Goal: Task Accomplishment & Management: Complete application form

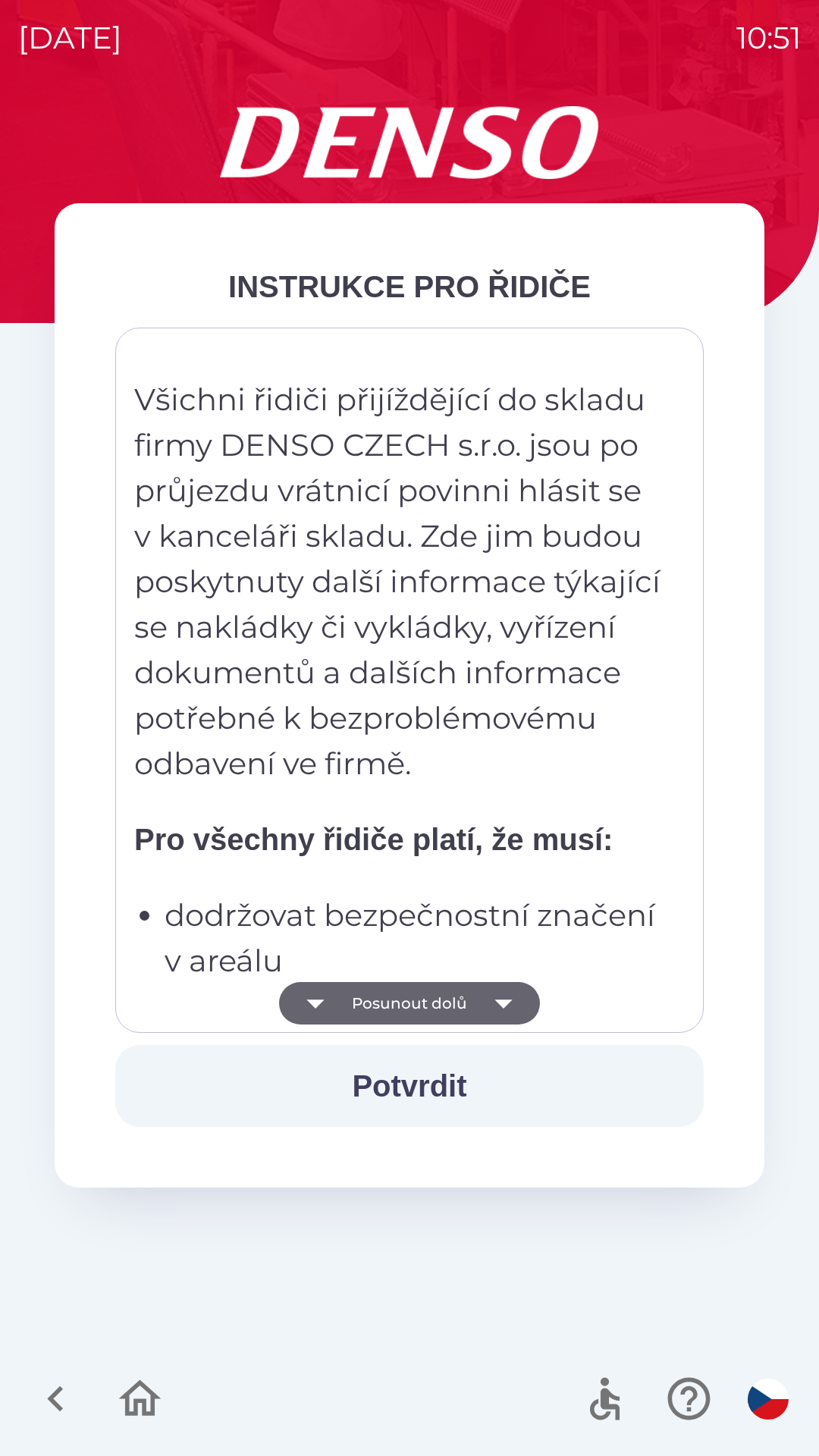
click at [503, 997] on icon "button" at bounding box center [503, 1003] width 42 height 42
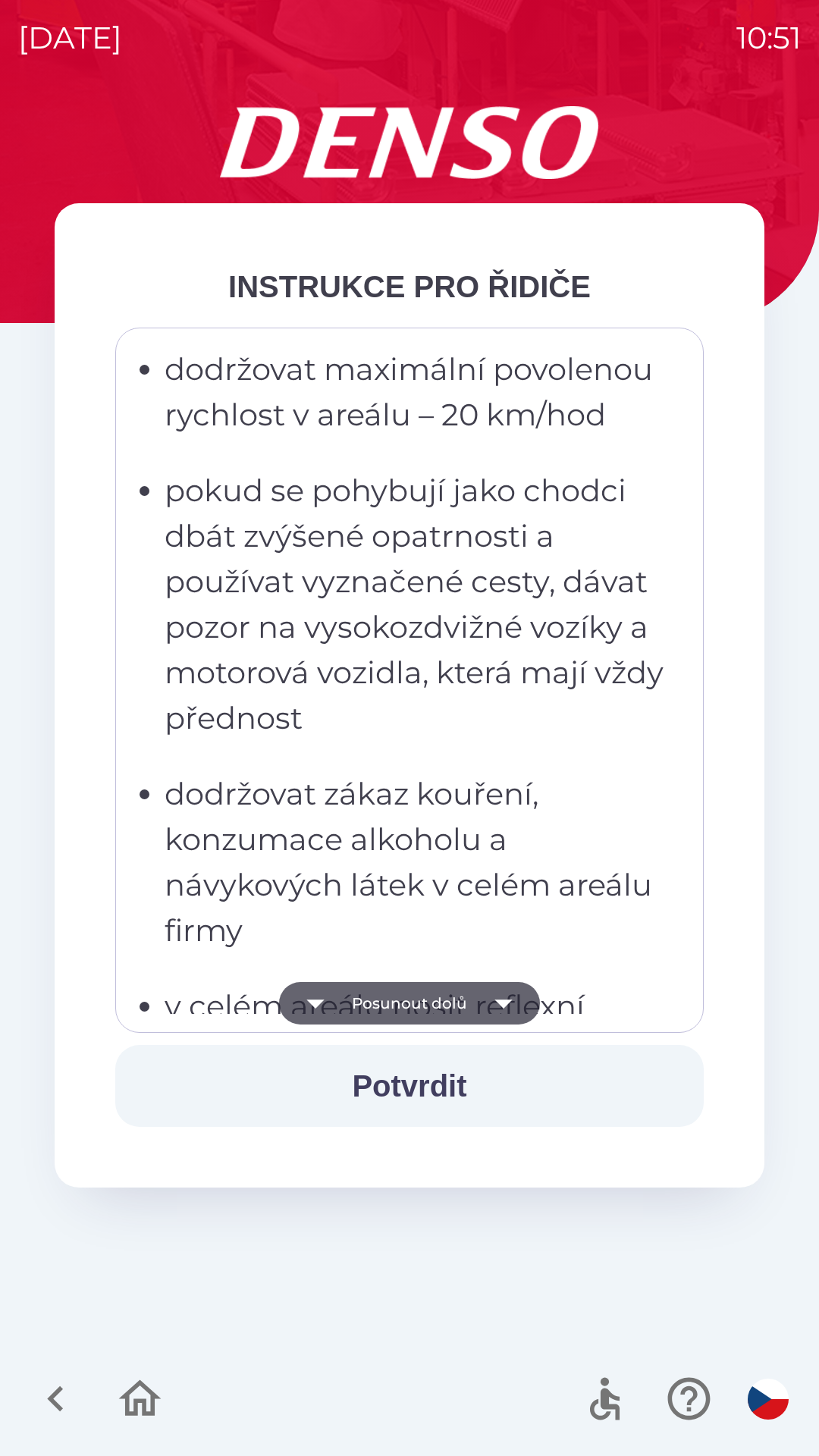
click at [446, 1091] on button "Potvrdit" at bounding box center [409, 1085] width 589 height 81
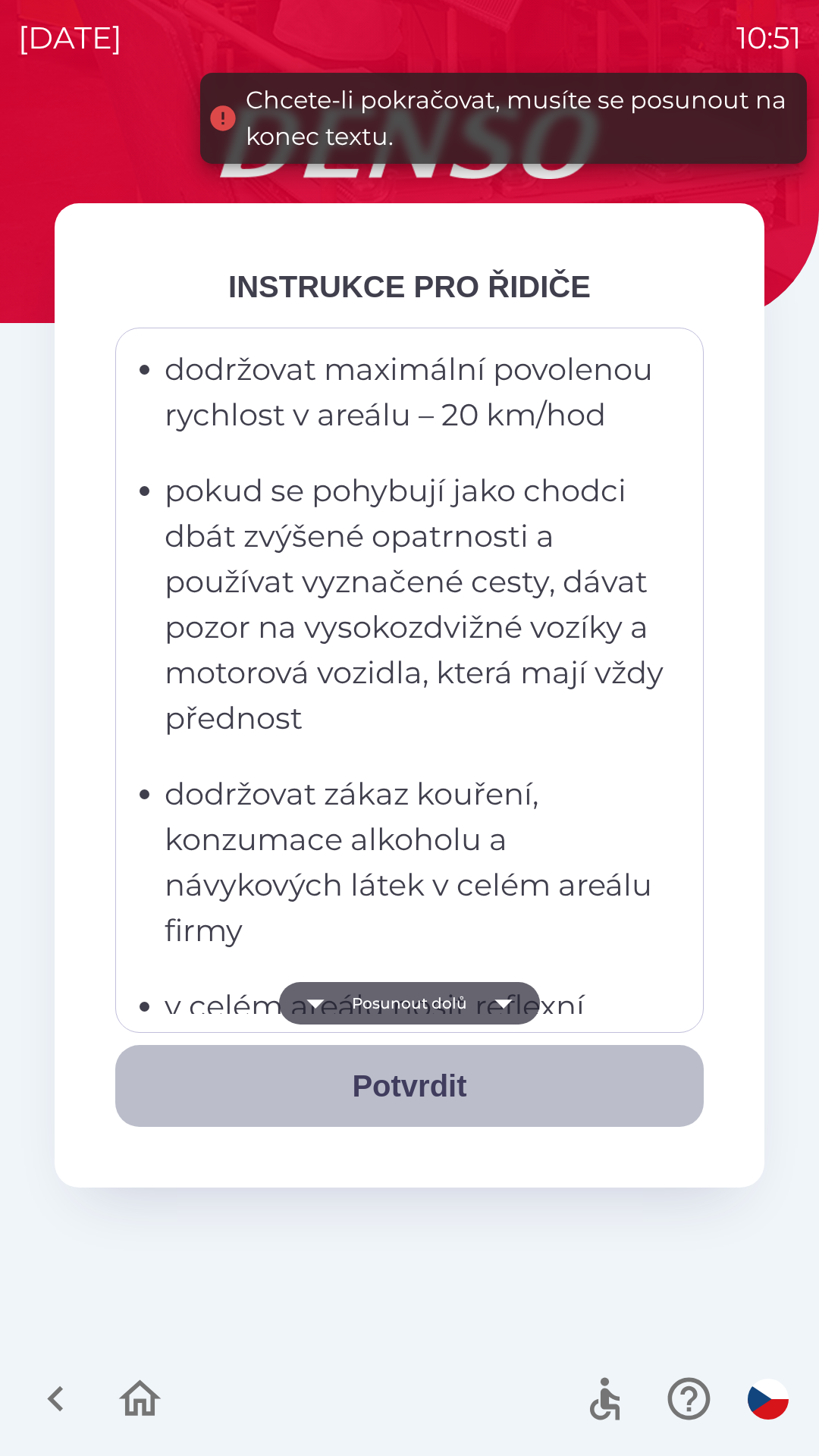
click at [466, 1074] on button "Potvrdit" at bounding box center [409, 1085] width 589 height 81
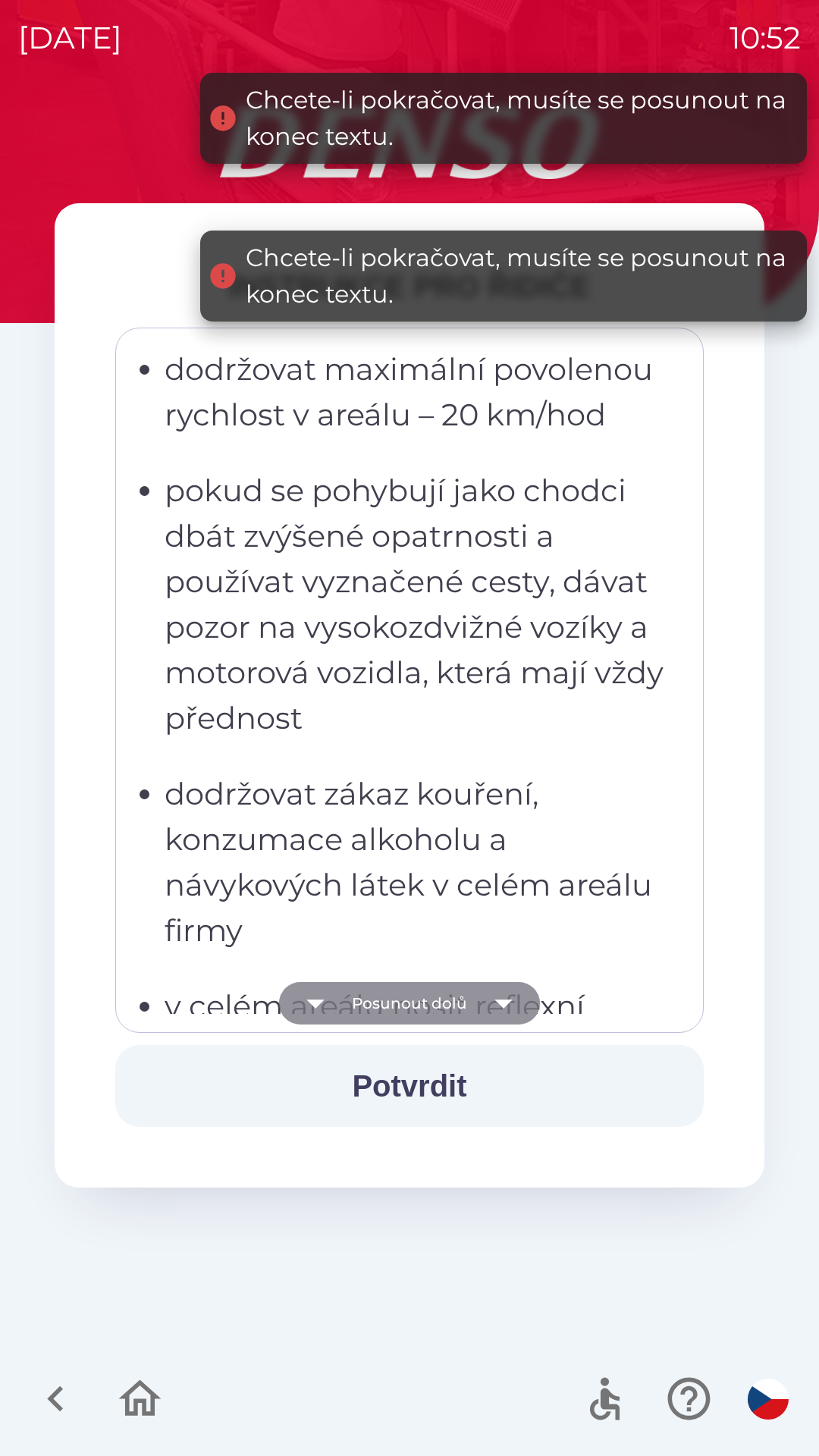
click at [509, 992] on icon "button" at bounding box center [503, 1003] width 42 height 42
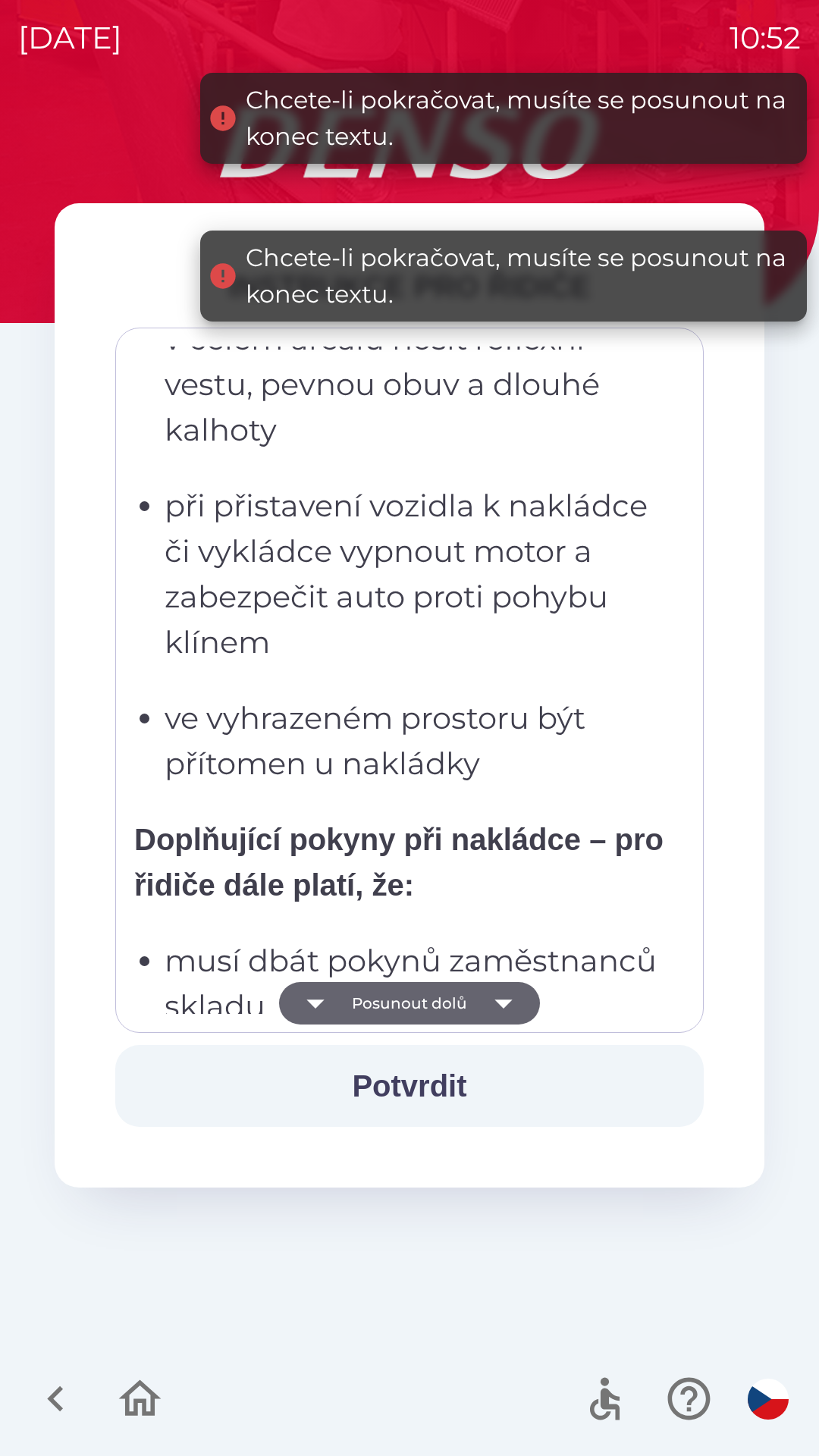
click at [499, 1001] on icon "button" at bounding box center [503, 1004] width 18 height 9
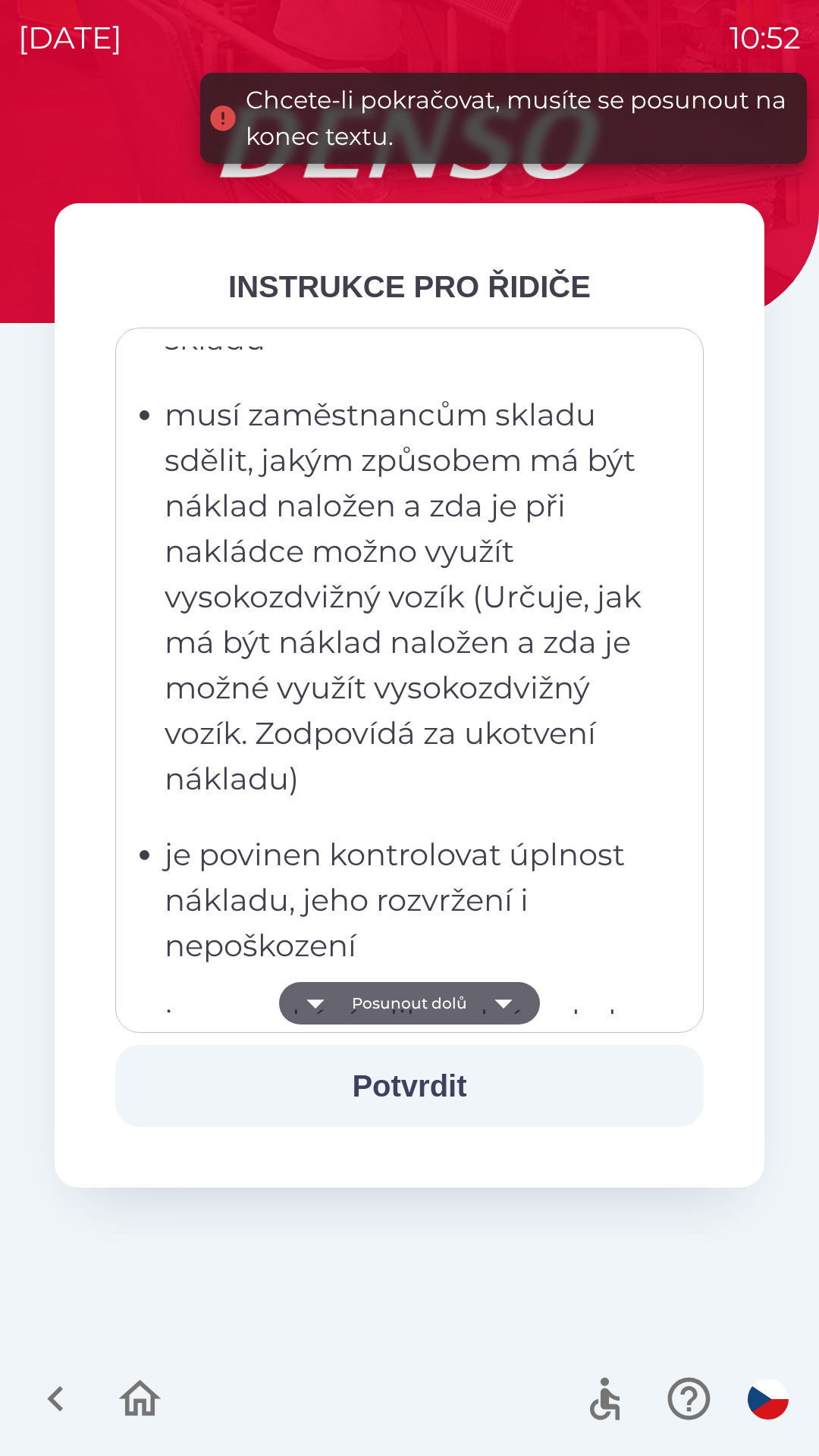
click at [503, 1004] on icon "button" at bounding box center [503, 1004] width 18 height 9
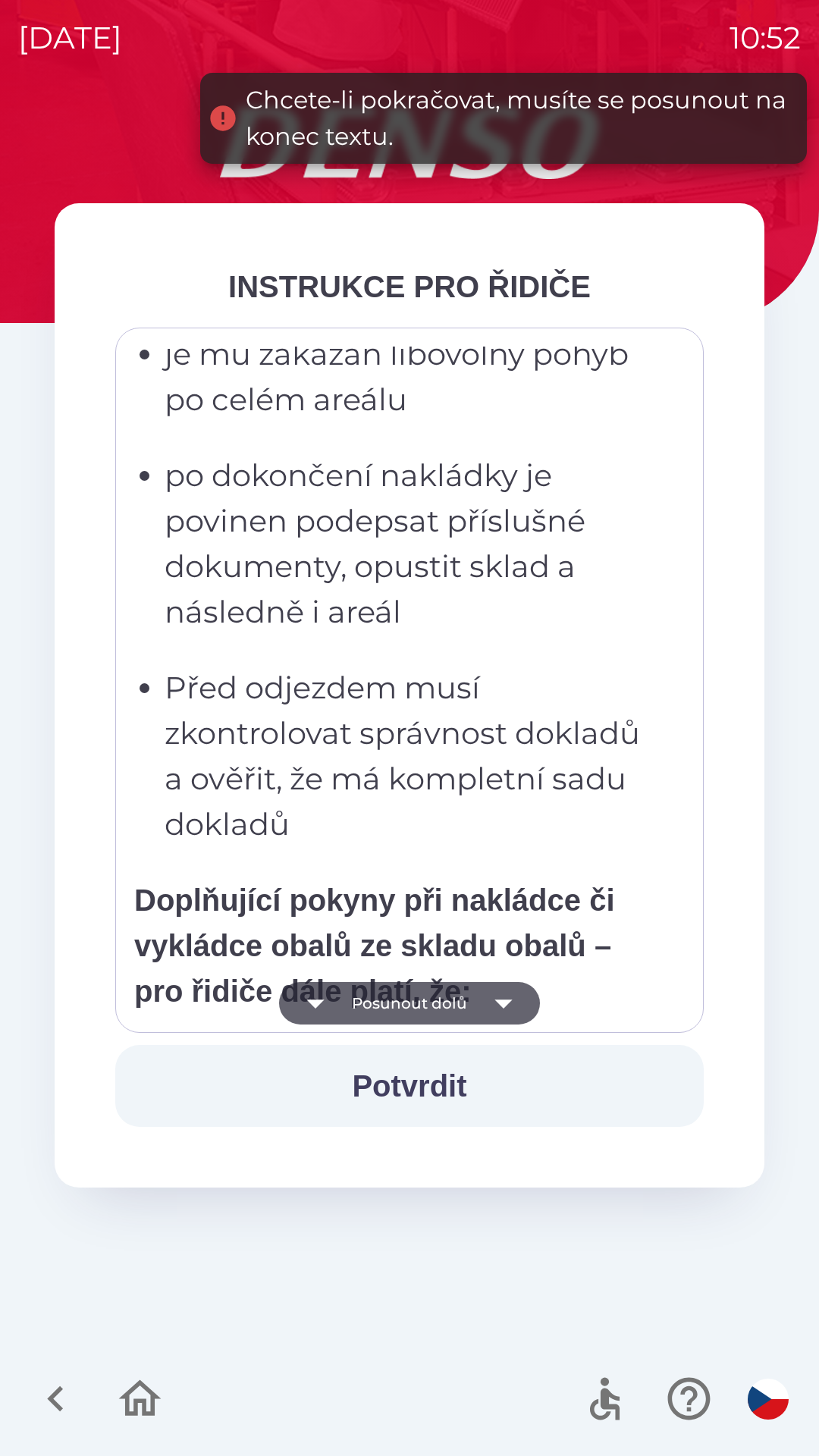
click at [505, 1008] on icon "button" at bounding box center [503, 1003] width 42 height 42
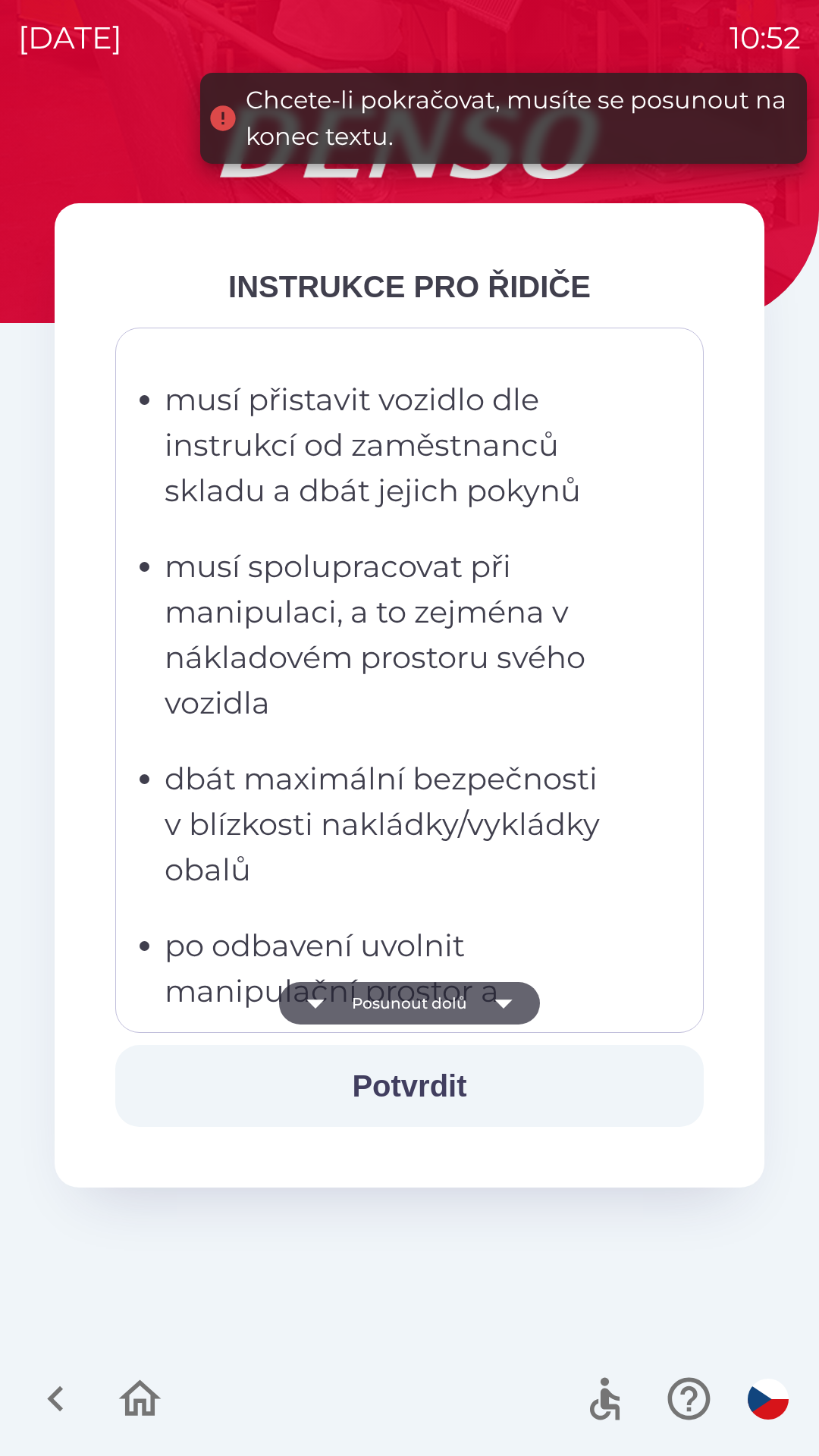
click at [508, 1007] on icon "button" at bounding box center [503, 1003] width 42 height 42
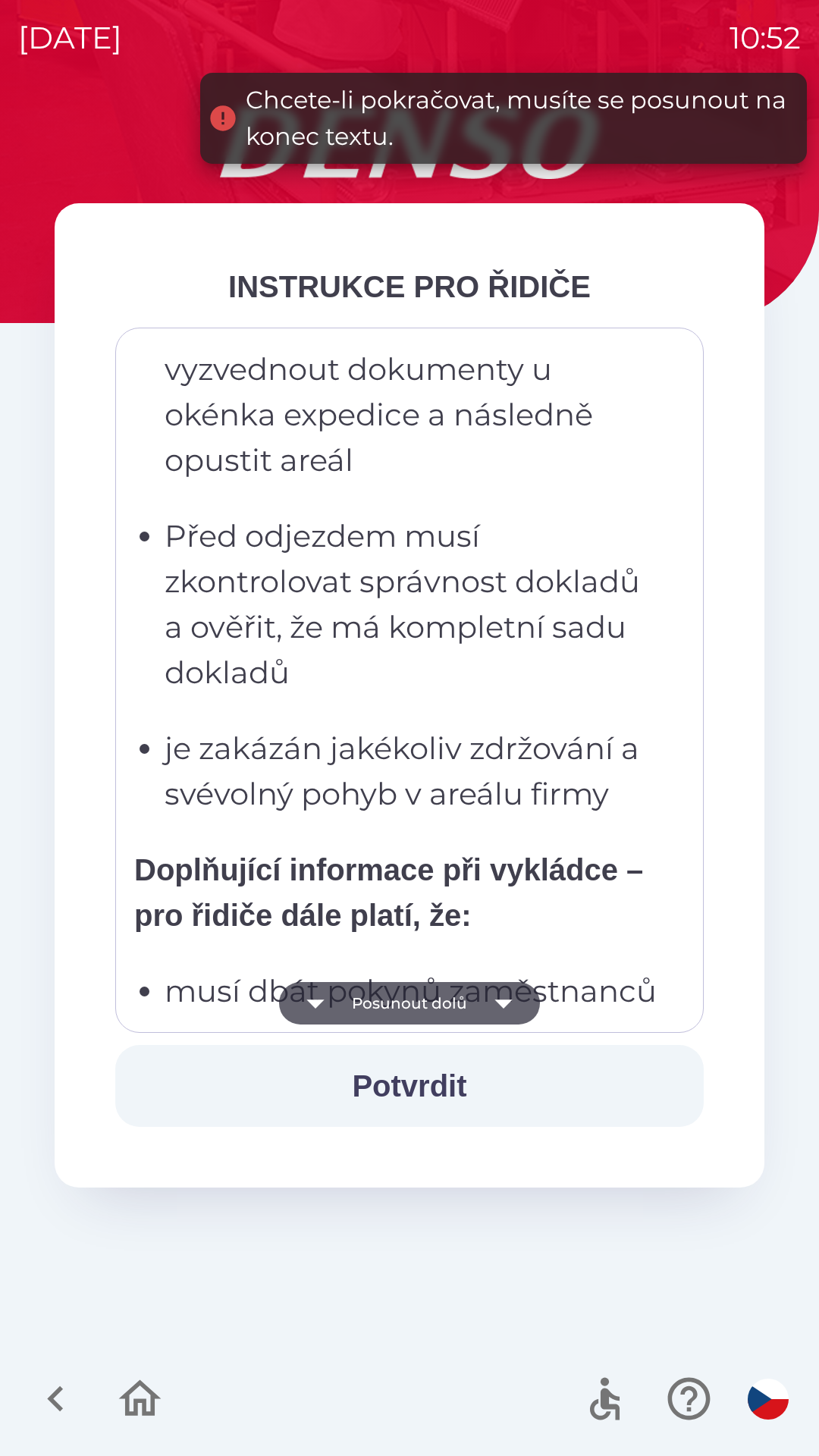
click at [514, 1007] on icon "button" at bounding box center [503, 1003] width 42 height 42
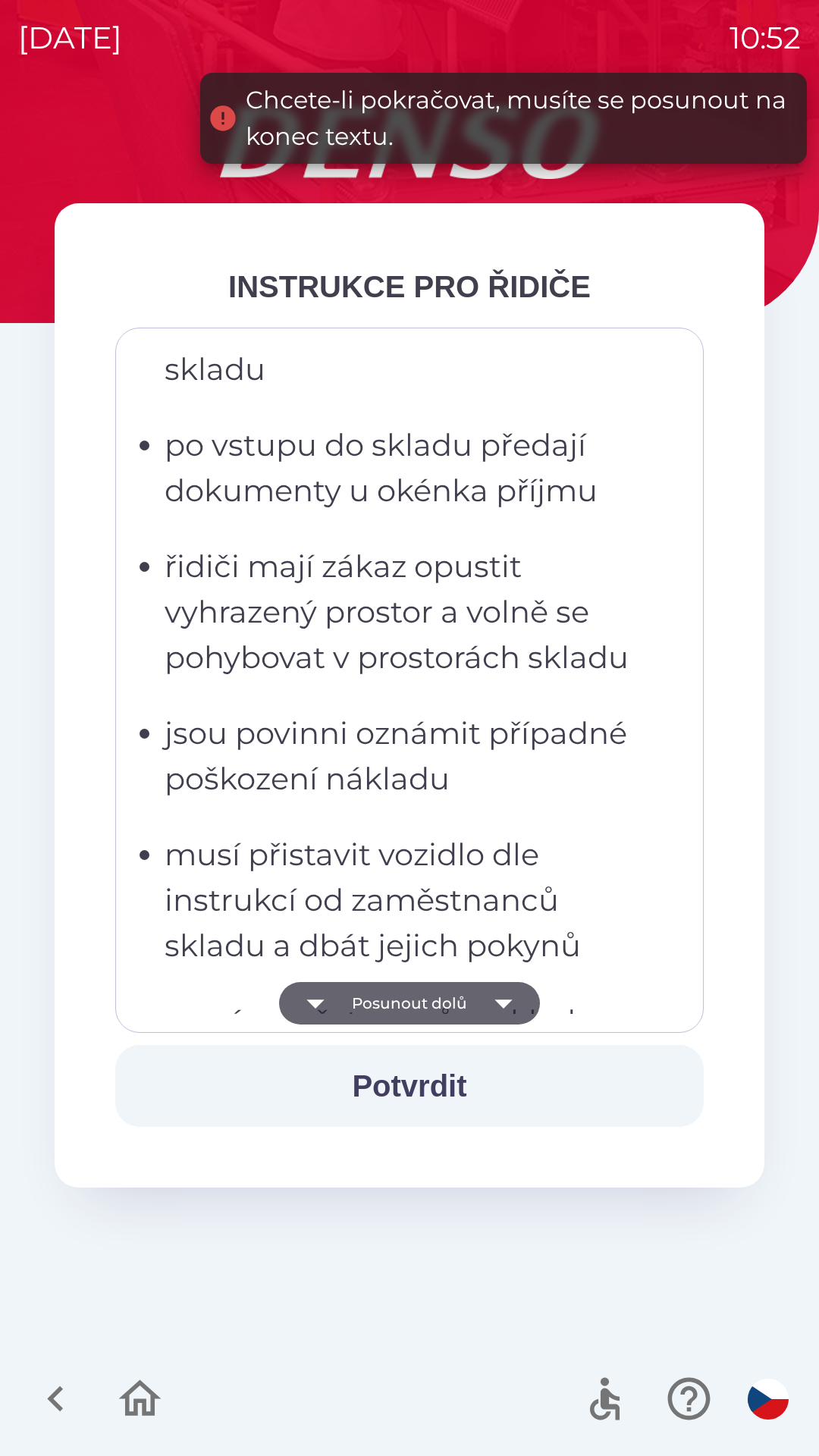
click at [502, 1003] on icon "button" at bounding box center [503, 1004] width 18 height 9
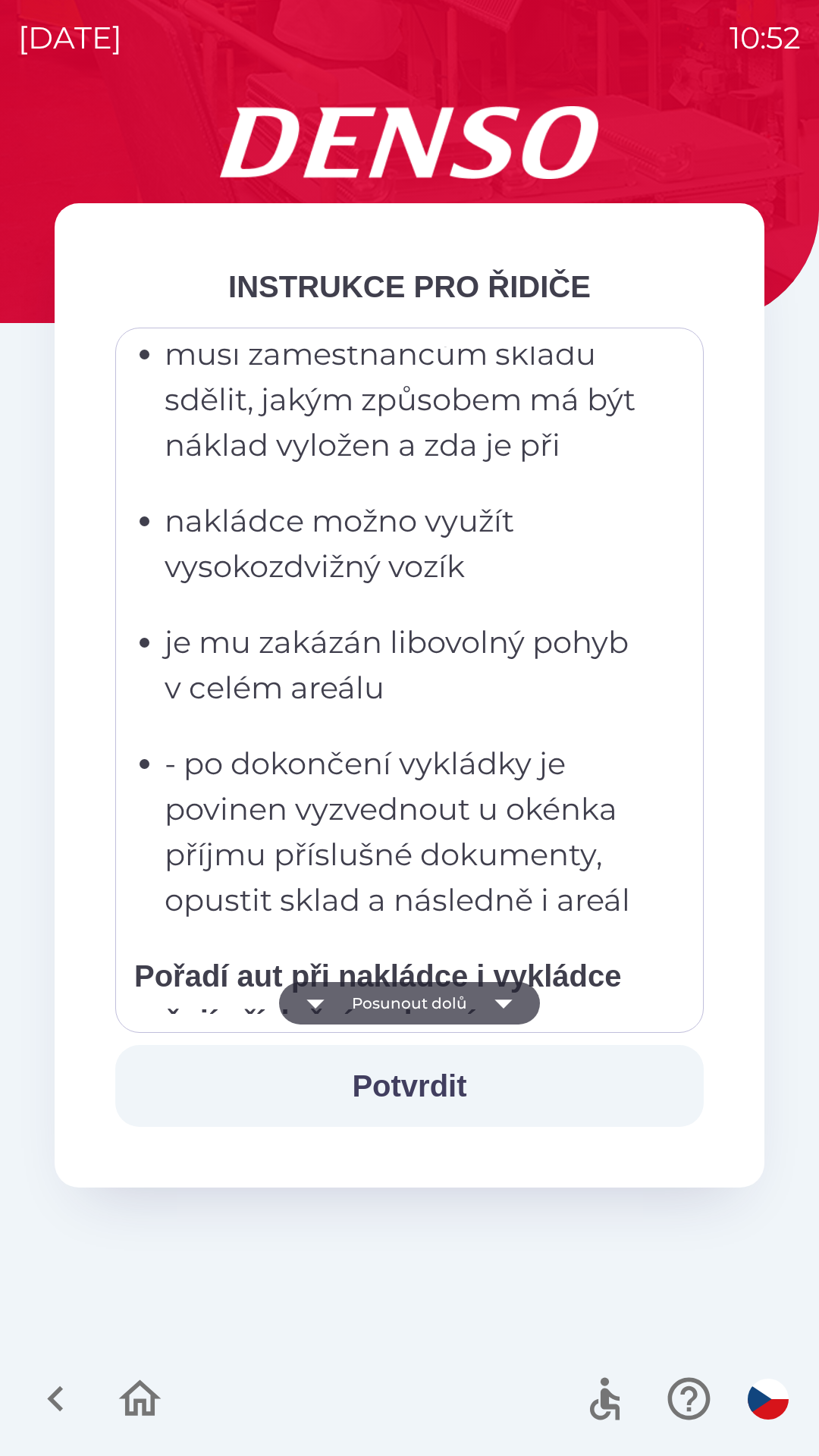
click at [508, 1010] on icon "button" at bounding box center [503, 1003] width 42 height 42
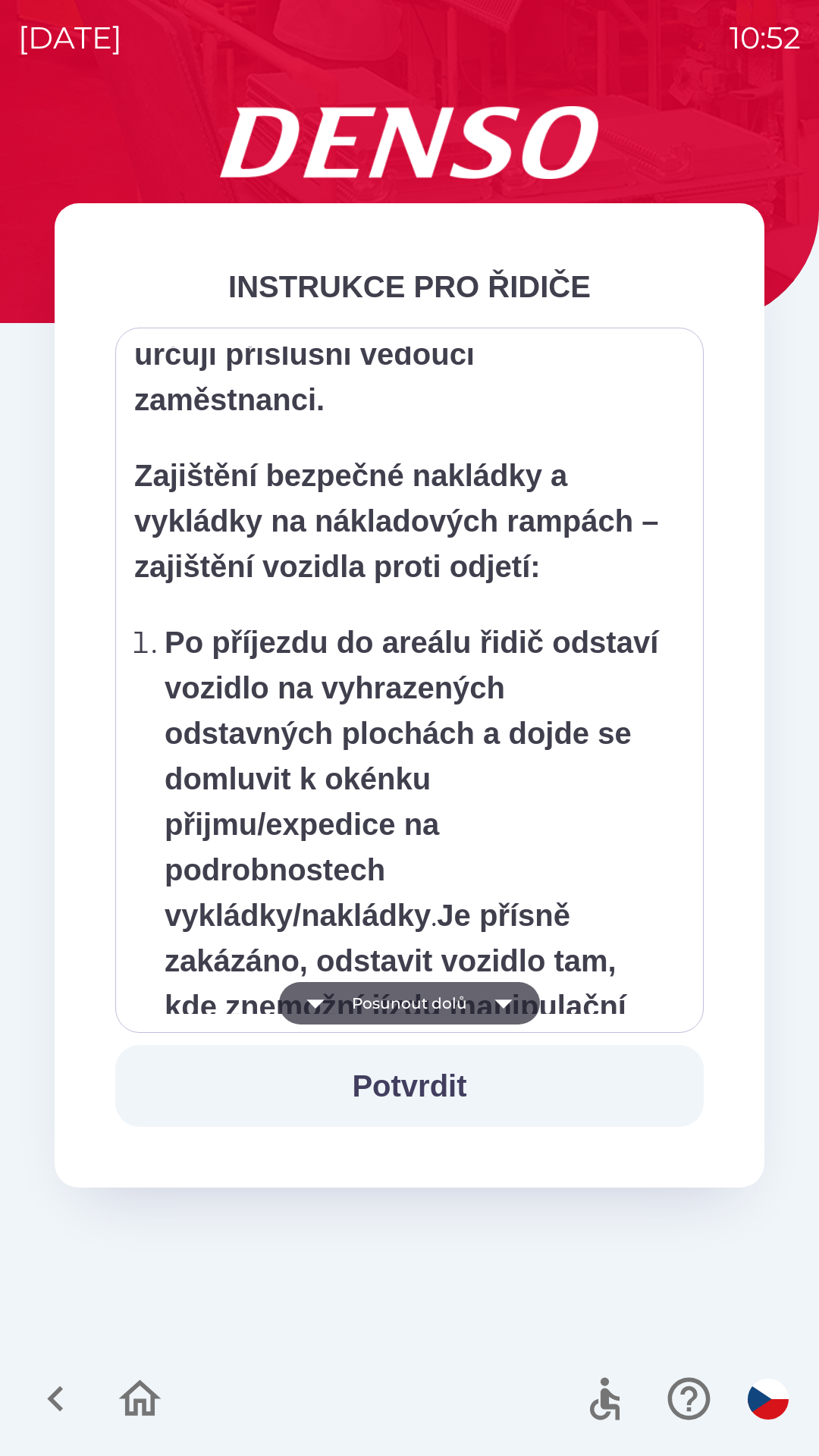
click at [513, 1012] on icon "button" at bounding box center [503, 1003] width 42 height 42
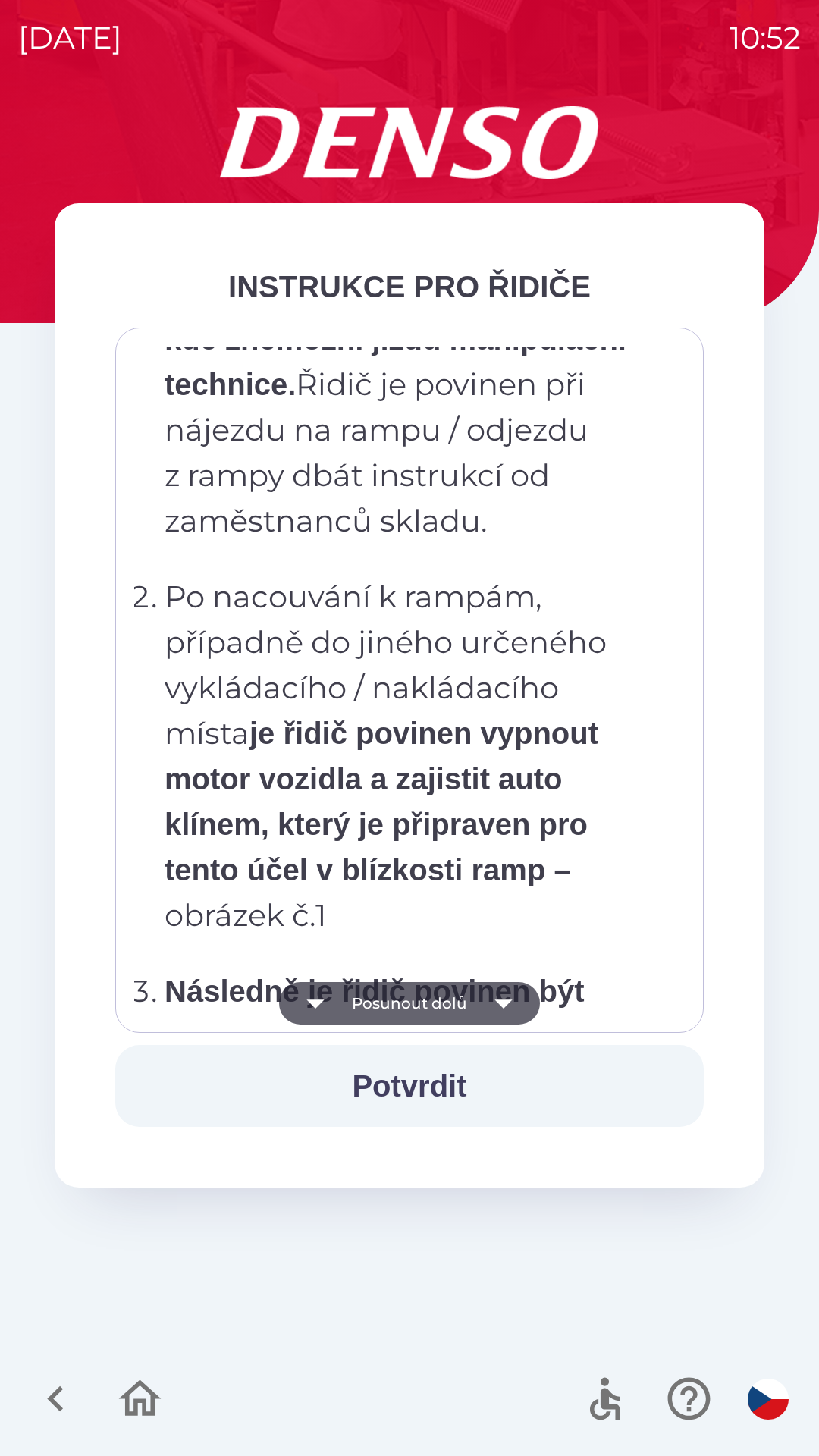
click at [514, 1008] on icon "button" at bounding box center [503, 1003] width 42 height 42
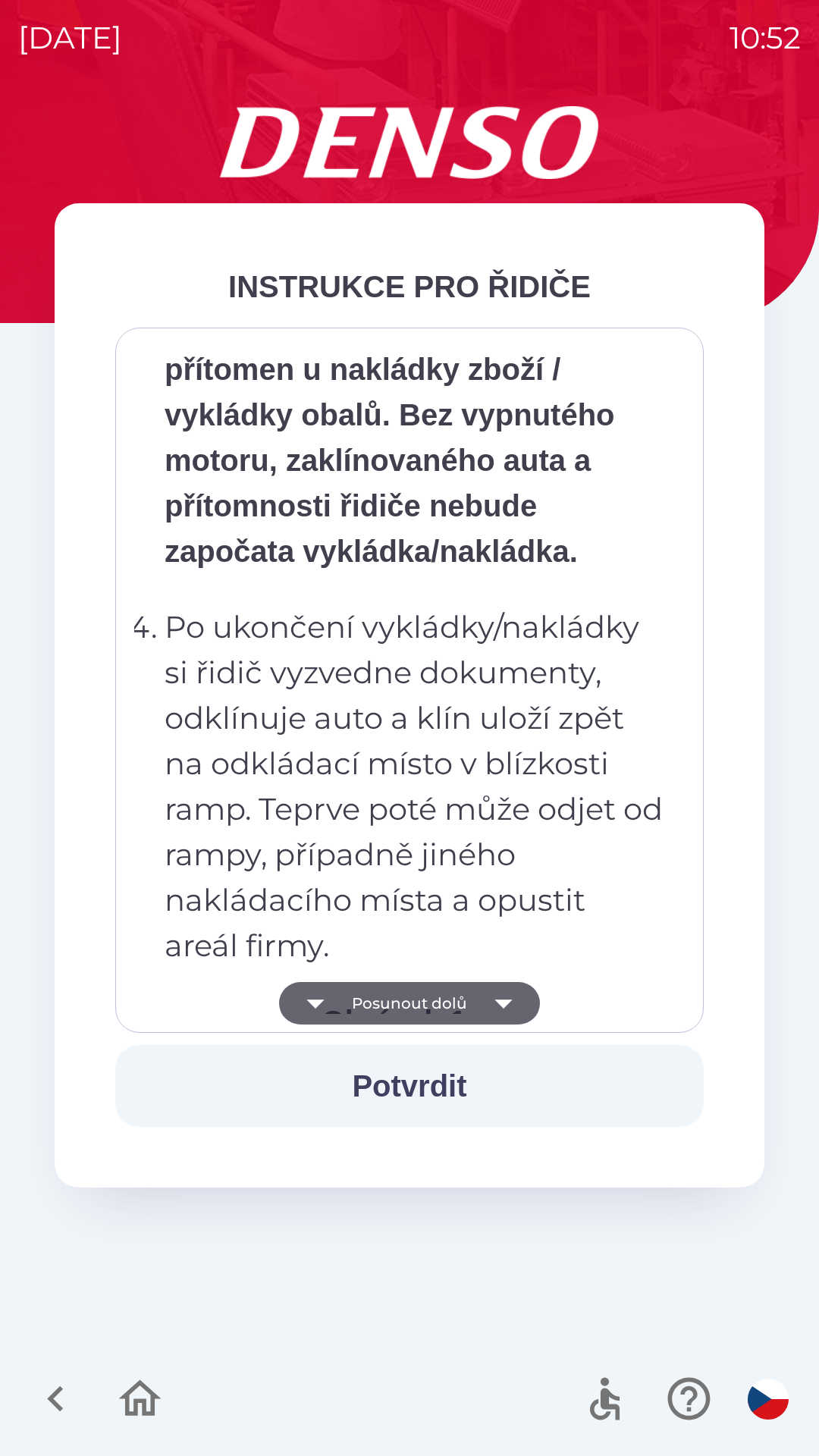
click at [512, 1005] on icon "button" at bounding box center [503, 1003] width 42 height 42
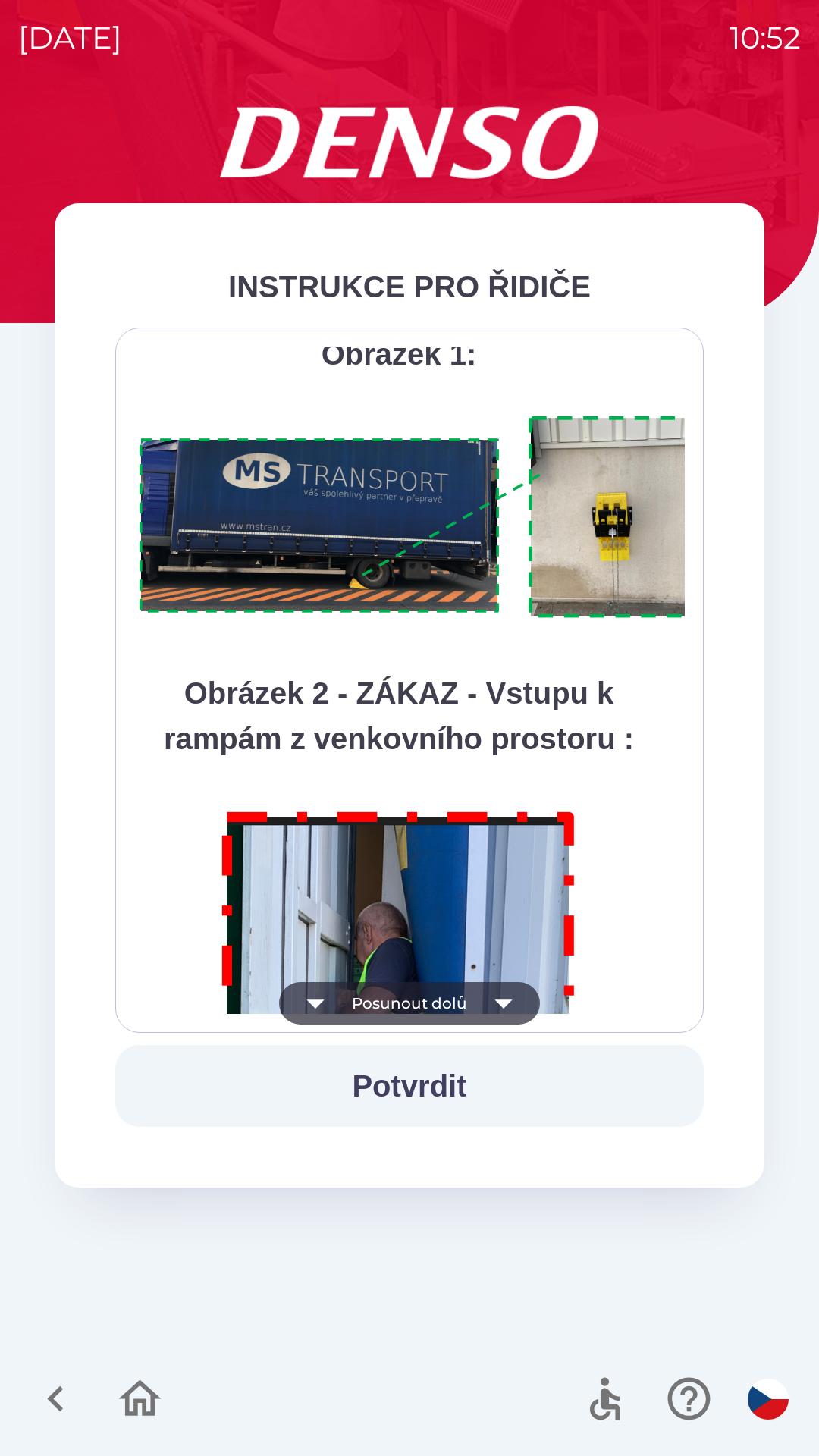
click at [509, 1007] on icon "button" at bounding box center [503, 1003] width 42 height 42
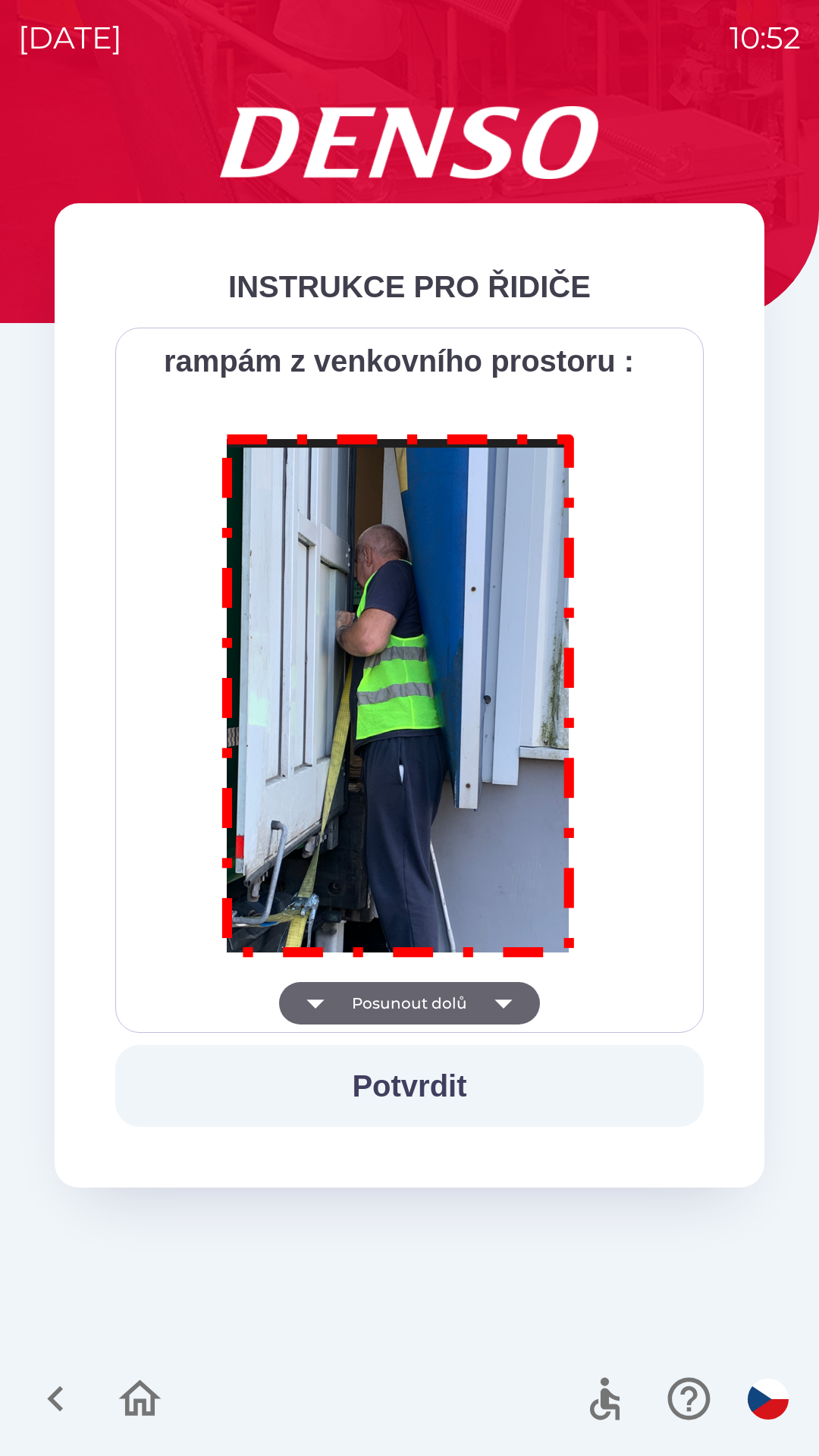
click at [512, 1009] on div "Všichni řidiči přijíždějící do skladu firmy DENSO CZECH s.r.o. jsou po průjezdu…" at bounding box center [409, 680] width 550 height 667
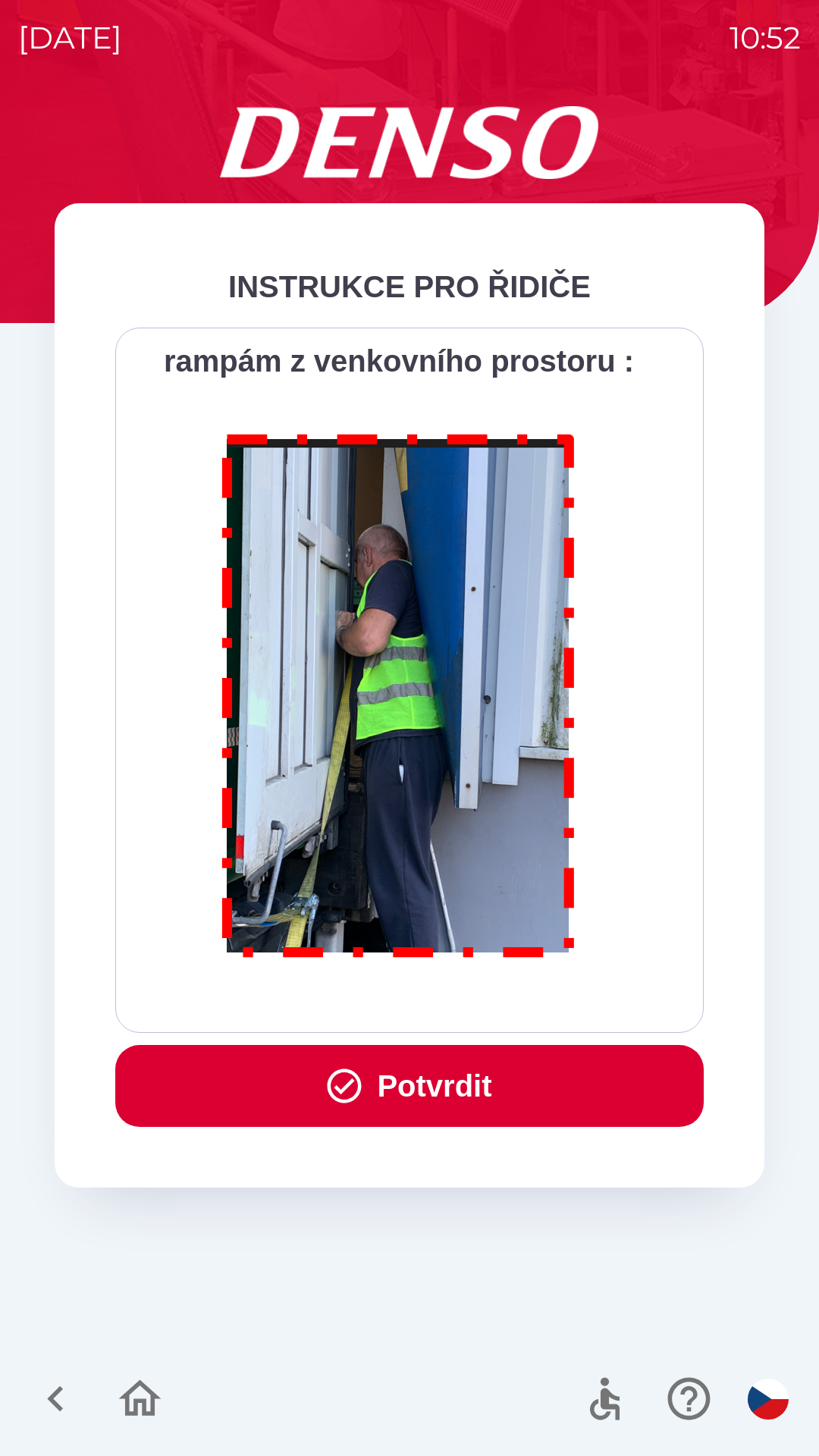
click at [483, 1097] on button "Potvrdit" at bounding box center [409, 1085] width 589 height 81
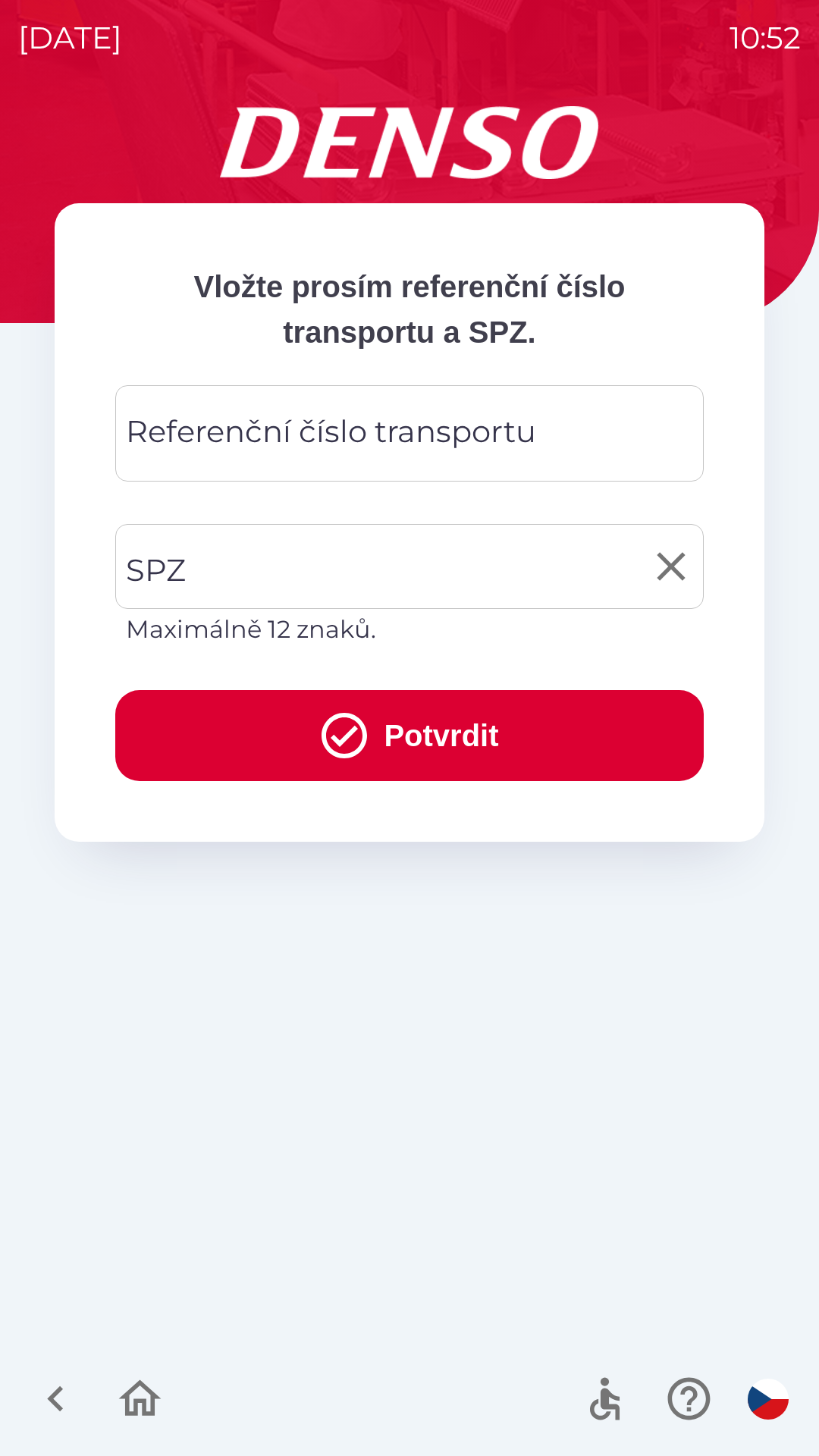
click at [376, 570] on input "SPZ" at bounding box center [397, 566] width 552 height 72
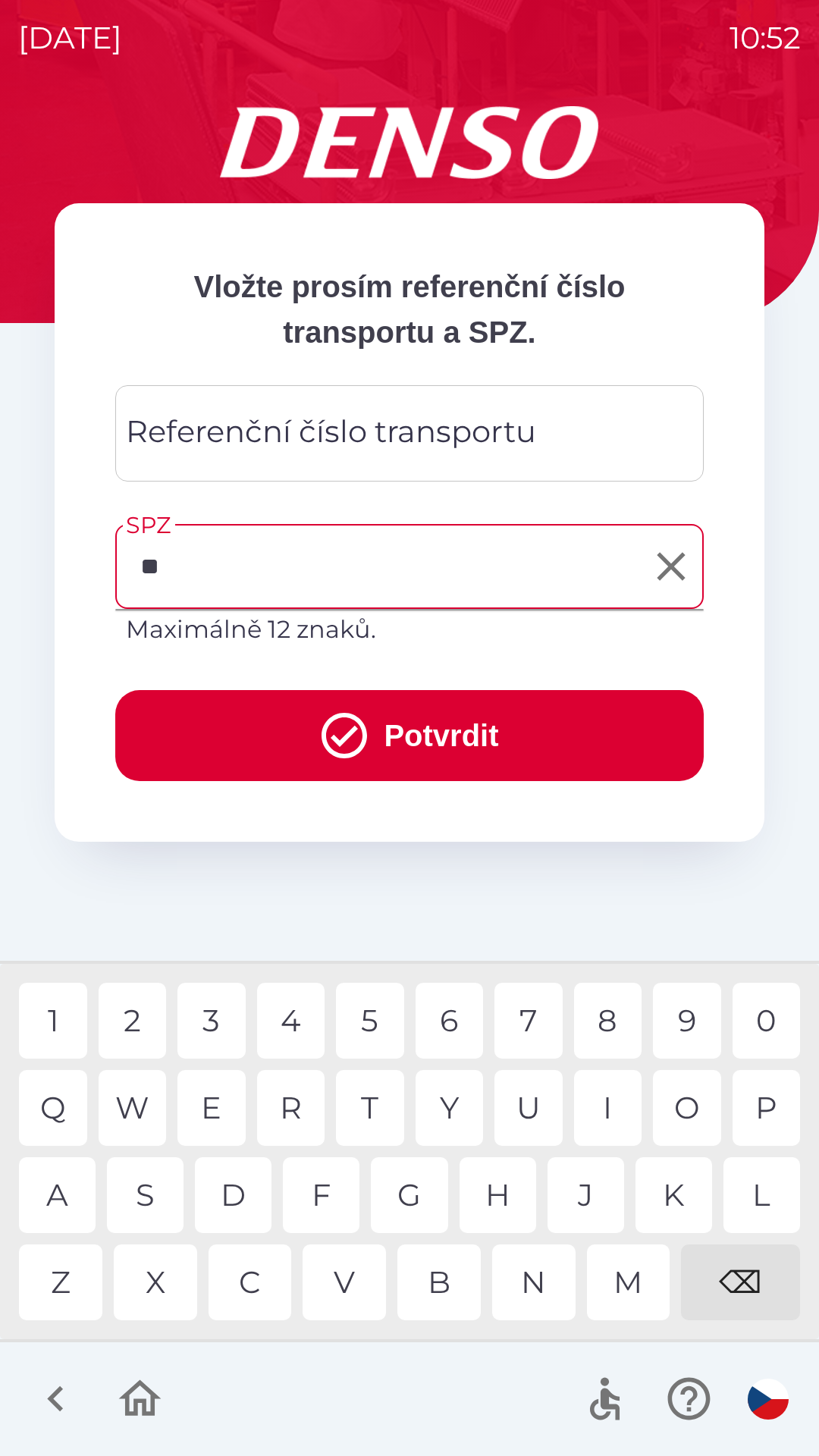
click at [502, 1182] on div "H" at bounding box center [497, 1195] width 77 height 76
click at [292, 1023] on div "4" at bounding box center [291, 1020] width 69 height 76
click at [524, 1015] on div "7" at bounding box center [529, 1020] width 69 height 76
click at [529, 1017] on div "7" at bounding box center [529, 1020] width 69 height 76
type input "*******"
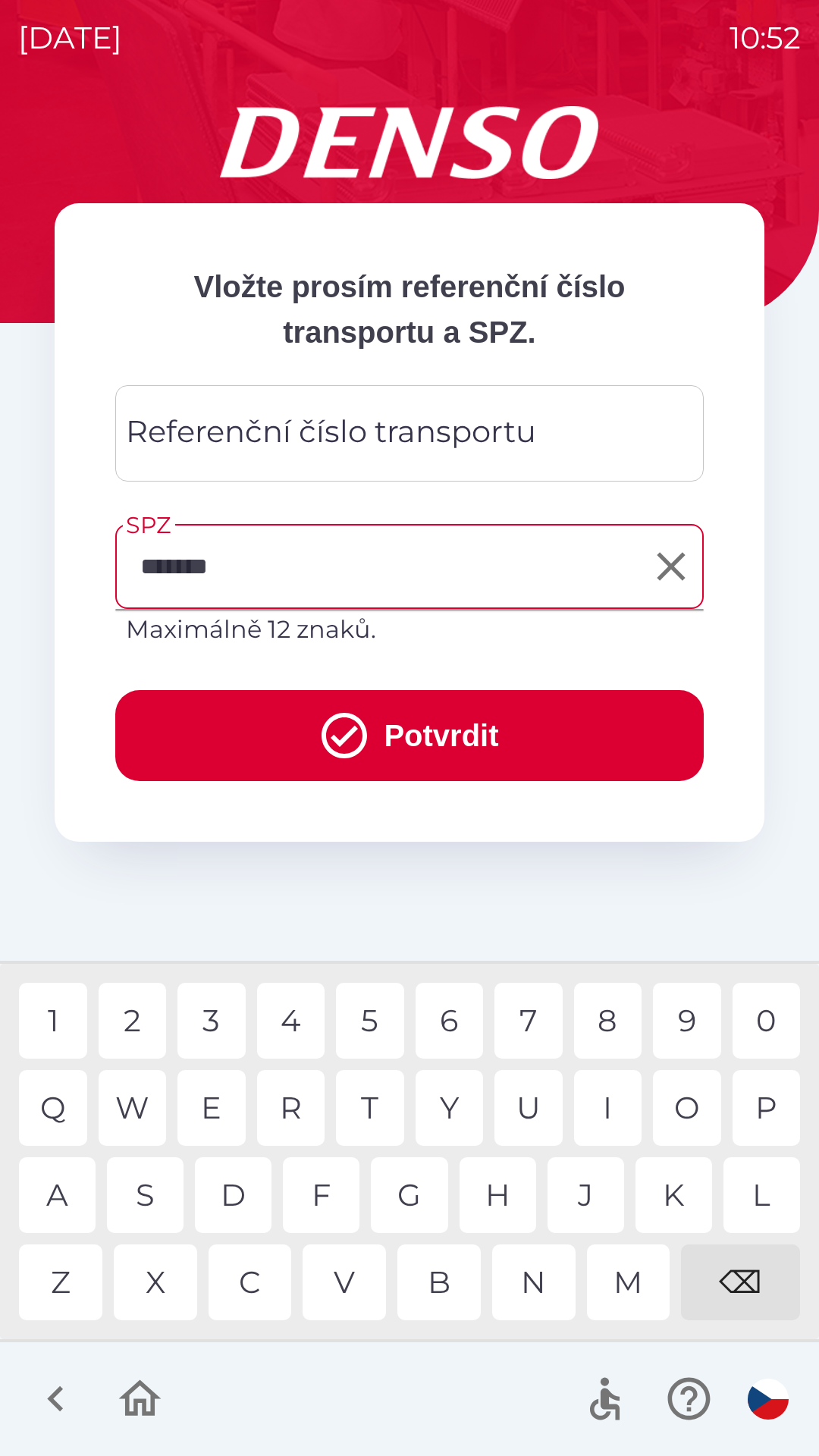
click at [474, 748] on button "Potvrdit" at bounding box center [409, 735] width 589 height 91
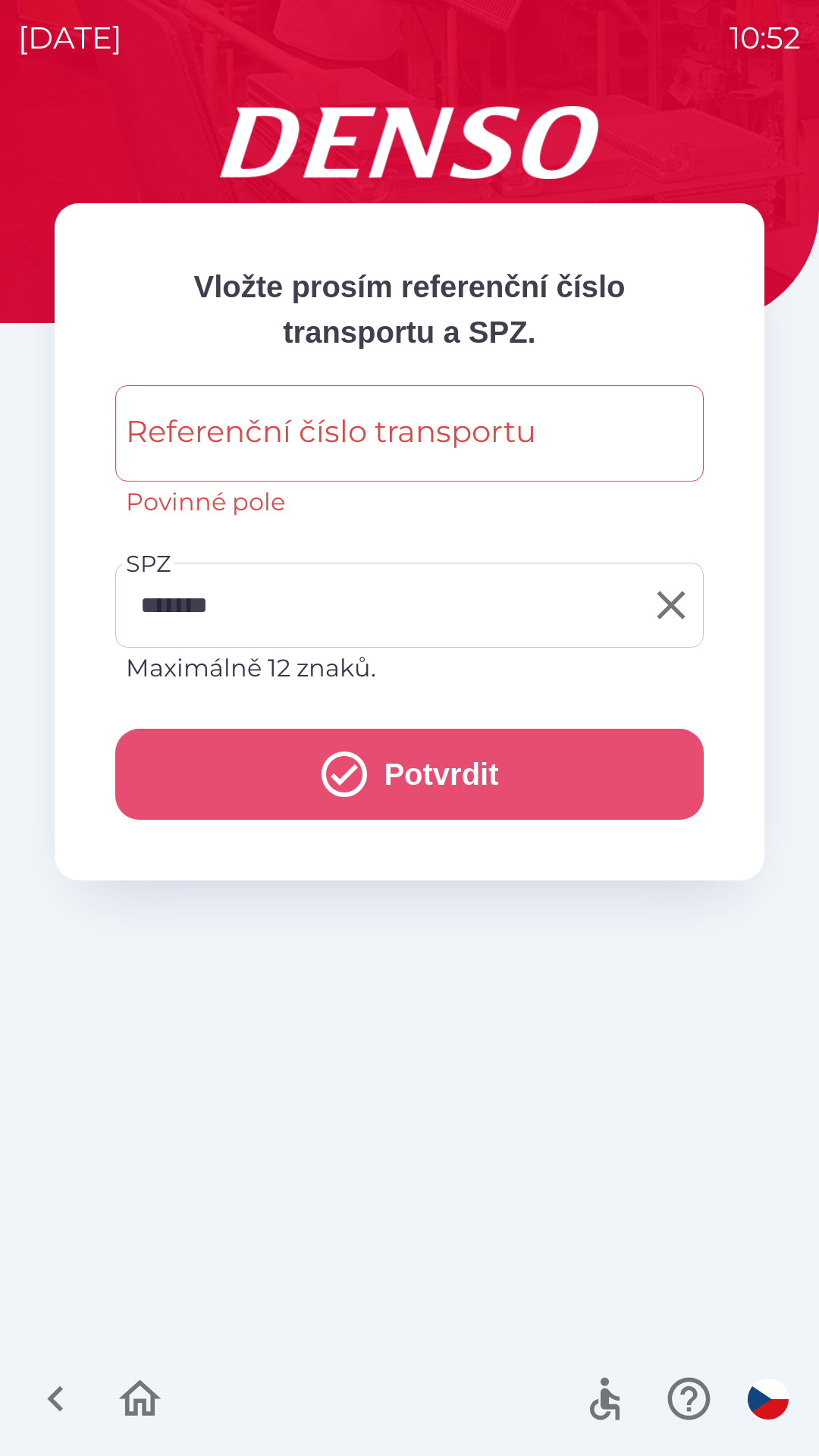
click at [483, 785] on button "Potvrdit" at bounding box center [409, 774] width 589 height 91
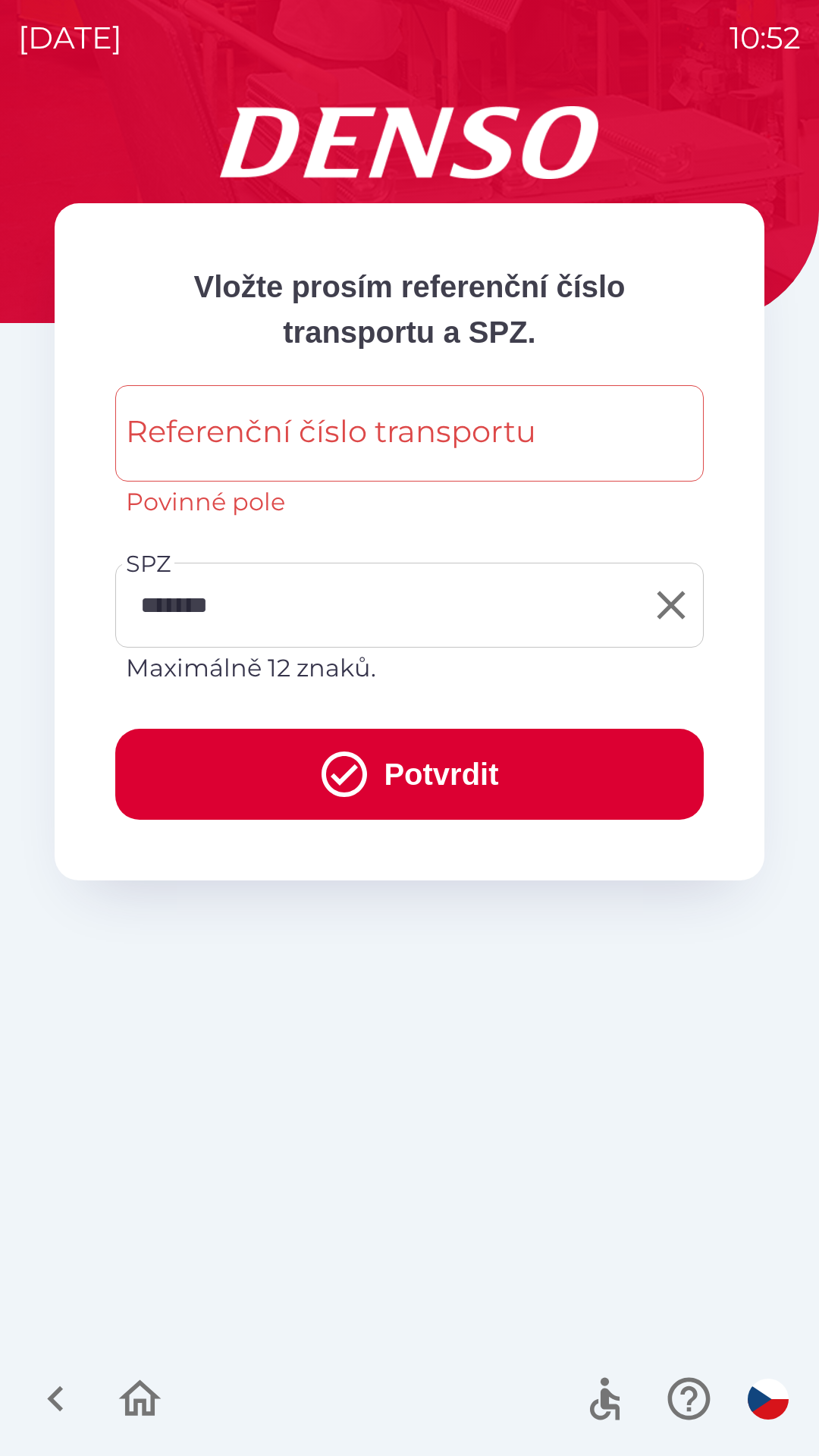
click at [451, 768] on button "Potvrdit" at bounding box center [409, 774] width 589 height 91
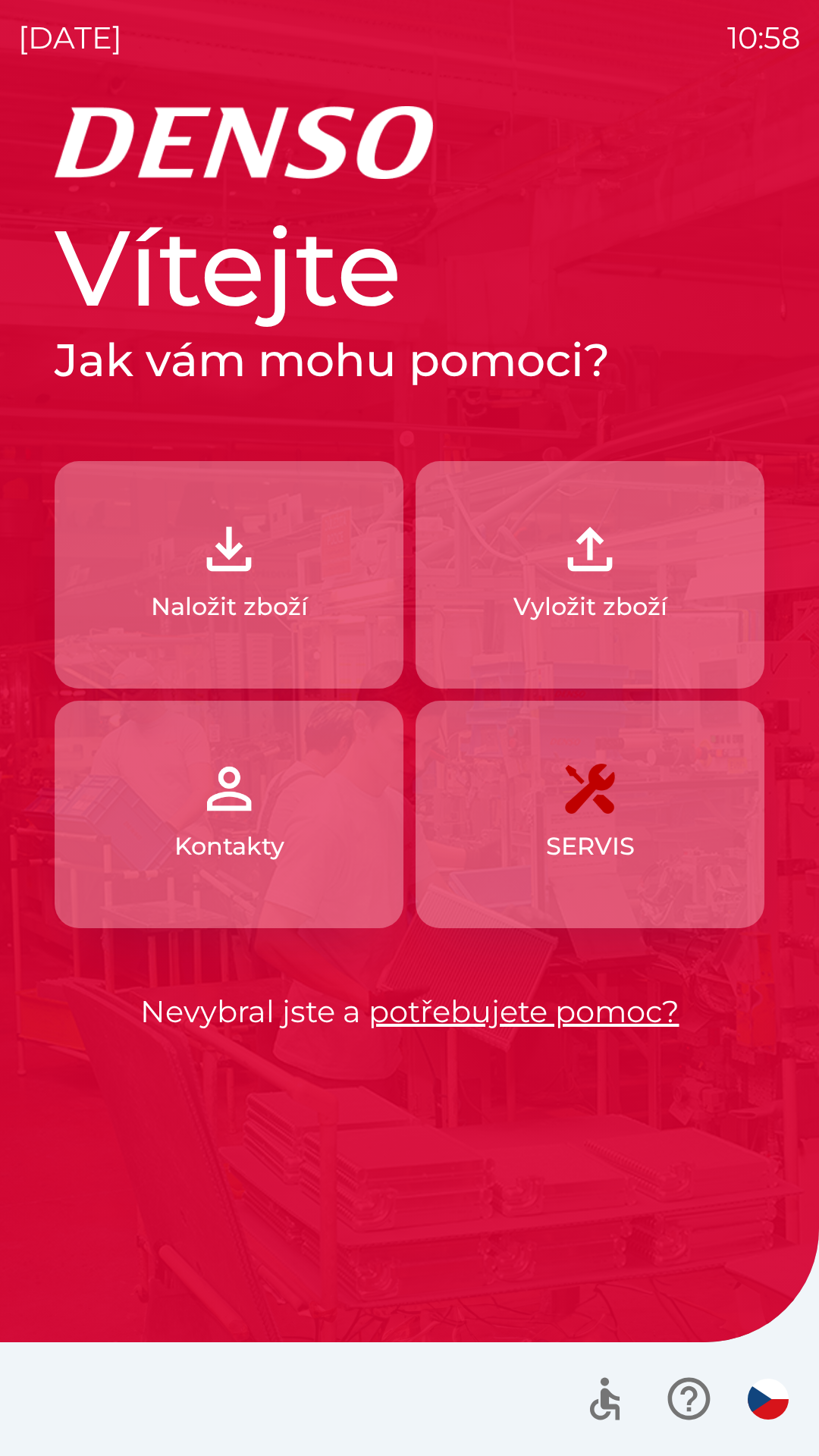
click at [559, 568] on img "button" at bounding box center [589, 549] width 67 height 67
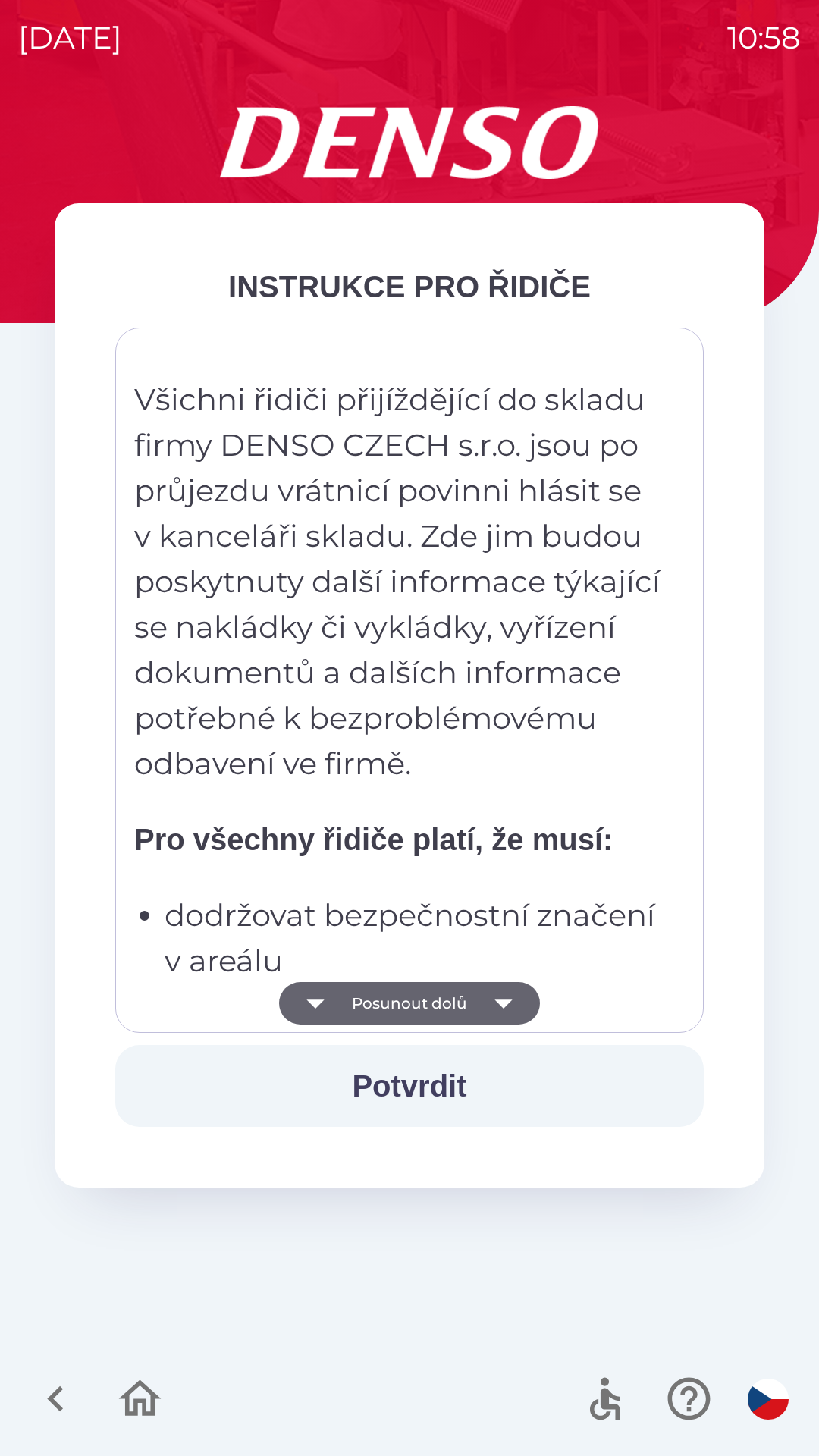
click at [509, 994] on icon "button" at bounding box center [503, 1003] width 42 height 42
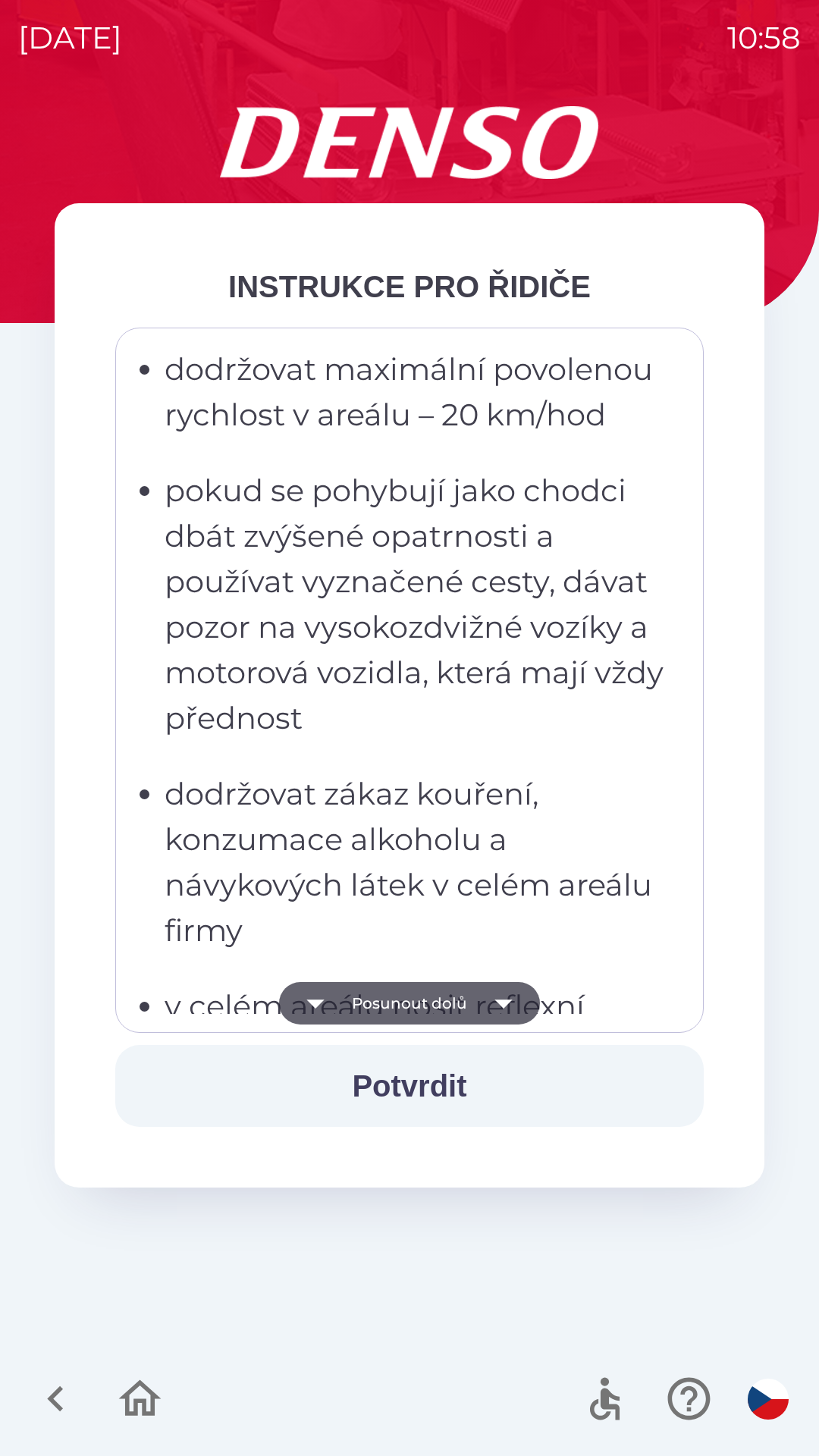
click at [502, 995] on icon "button" at bounding box center [503, 1003] width 42 height 42
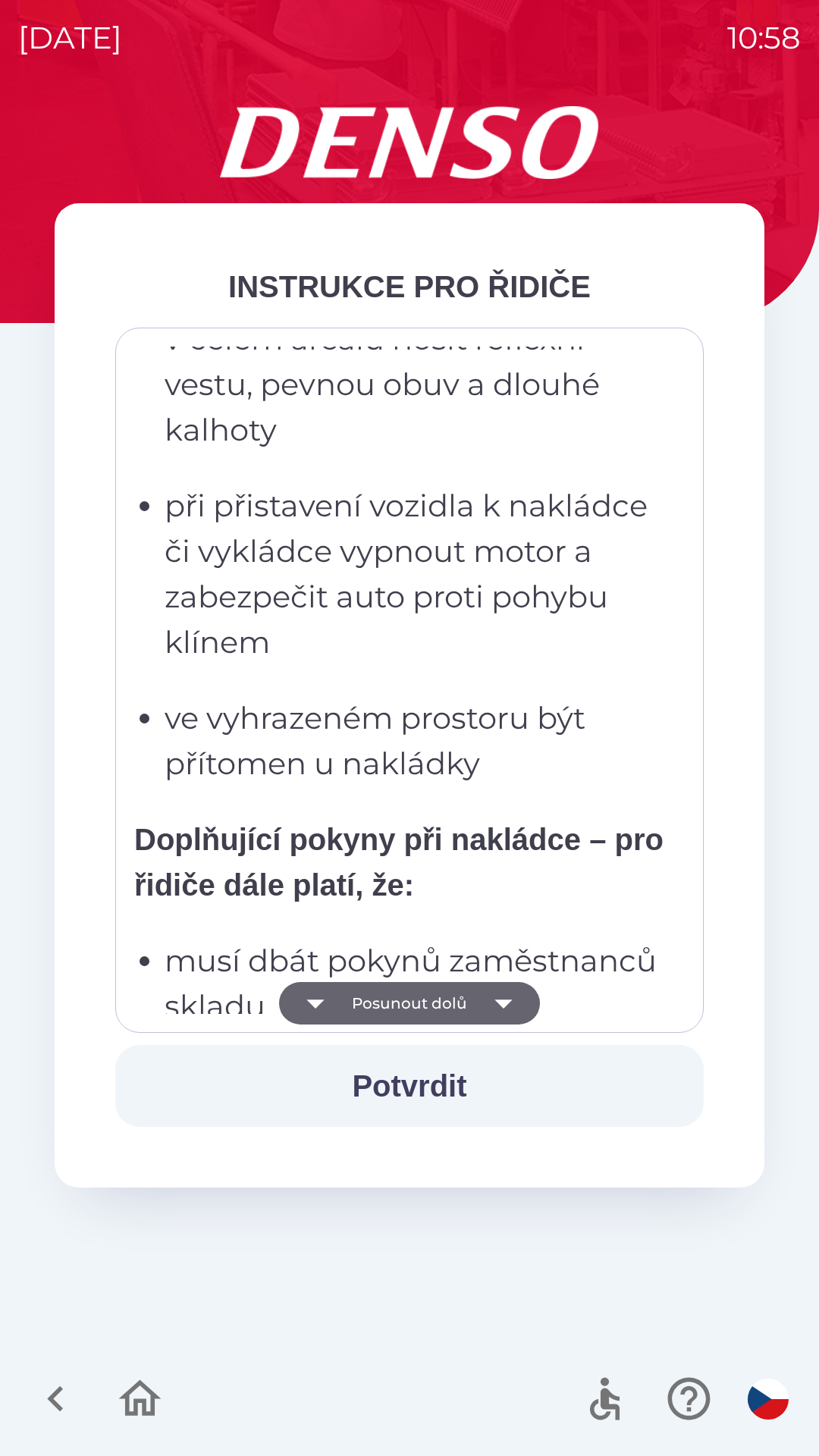
click at [496, 1002] on icon "button" at bounding box center [503, 1004] width 18 height 9
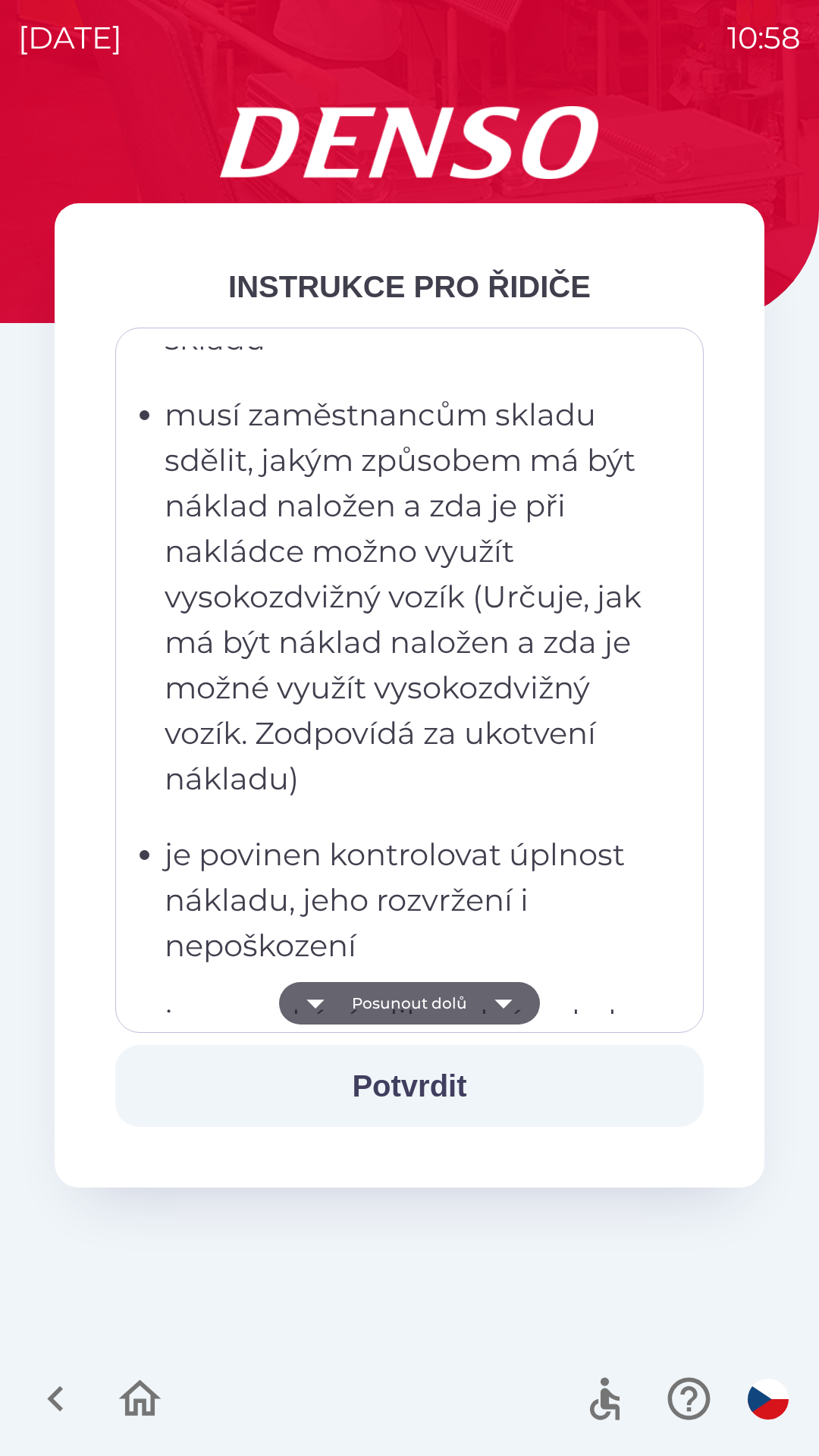
click at [500, 996] on icon "button" at bounding box center [503, 1003] width 42 height 42
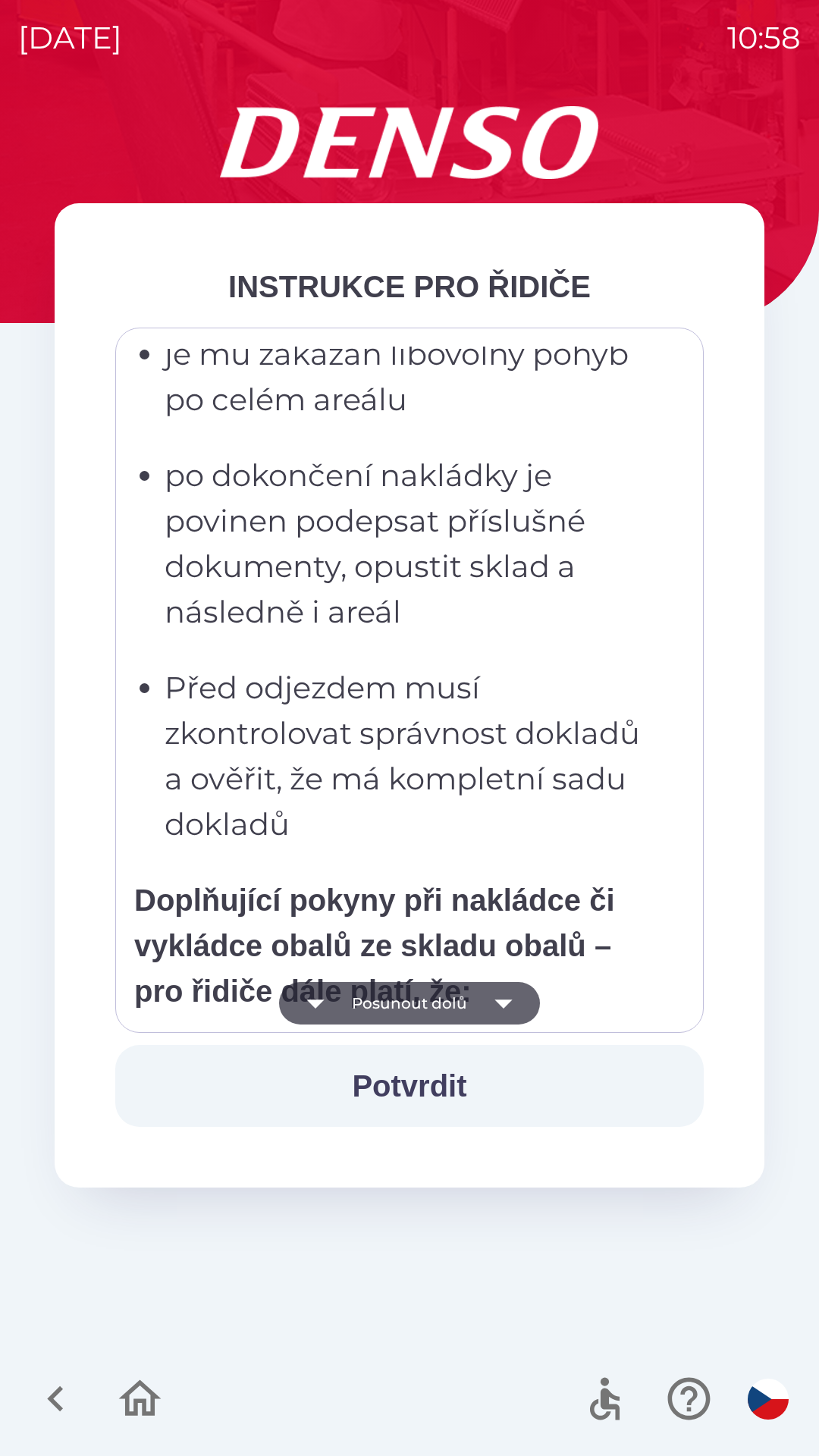
click at [500, 997] on icon "button" at bounding box center [503, 1003] width 42 height 42
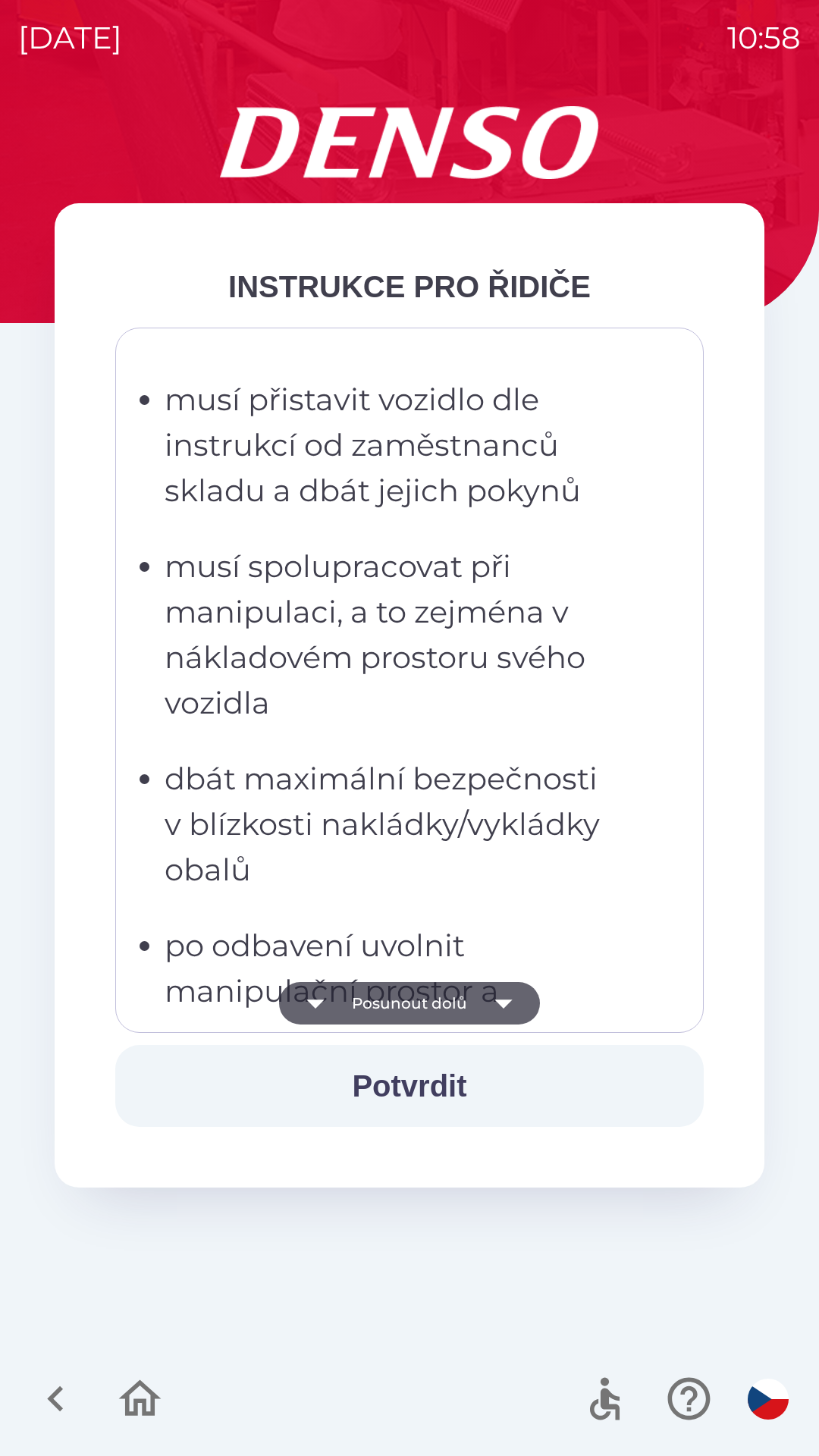
click at [502, 1003] on icon "button" at bounding box center [503, 1004] width 18 height 9
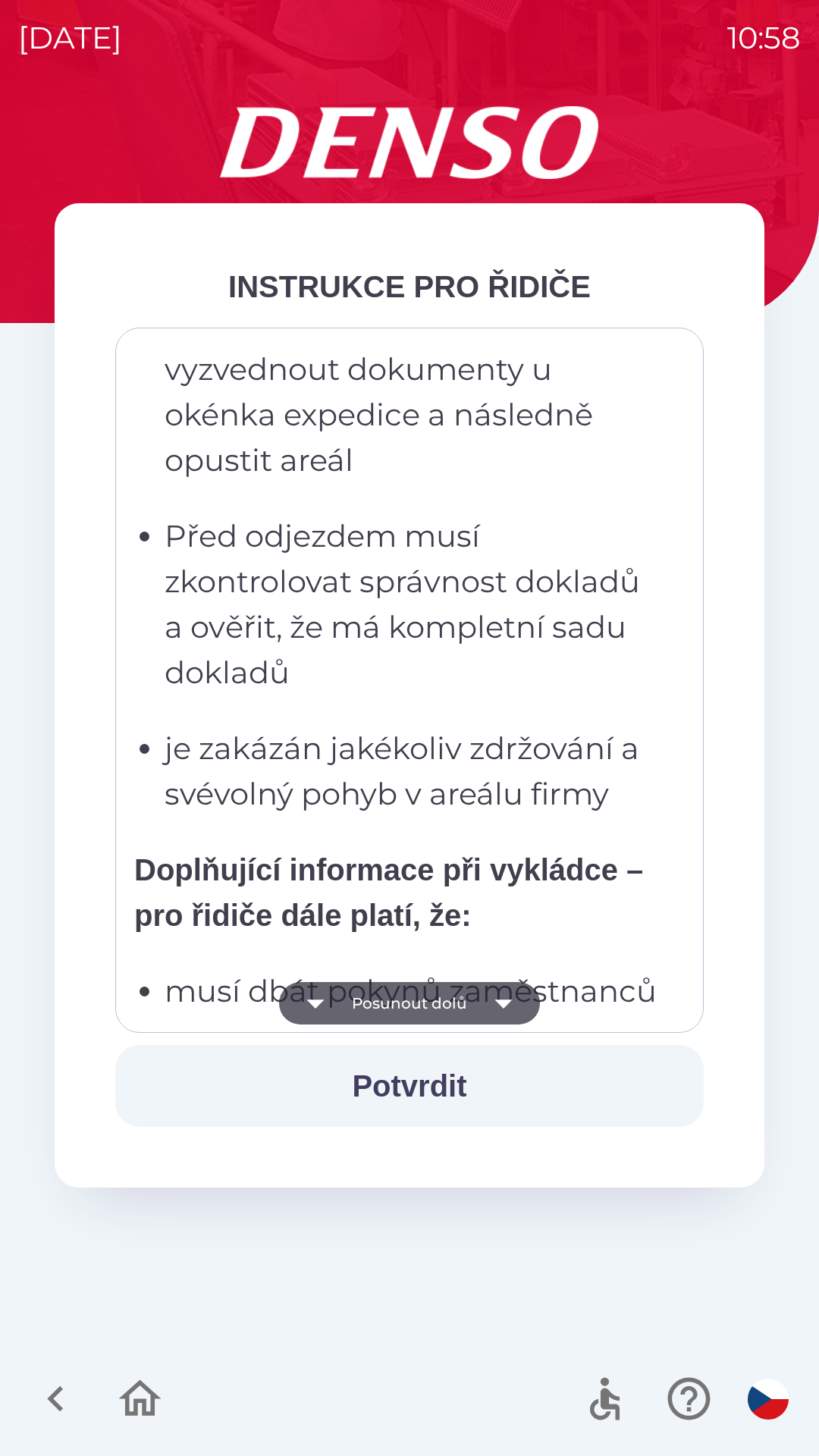
click at [497, 1006] on icon "button" at bounding box center [503, 1003] width 42 height 42
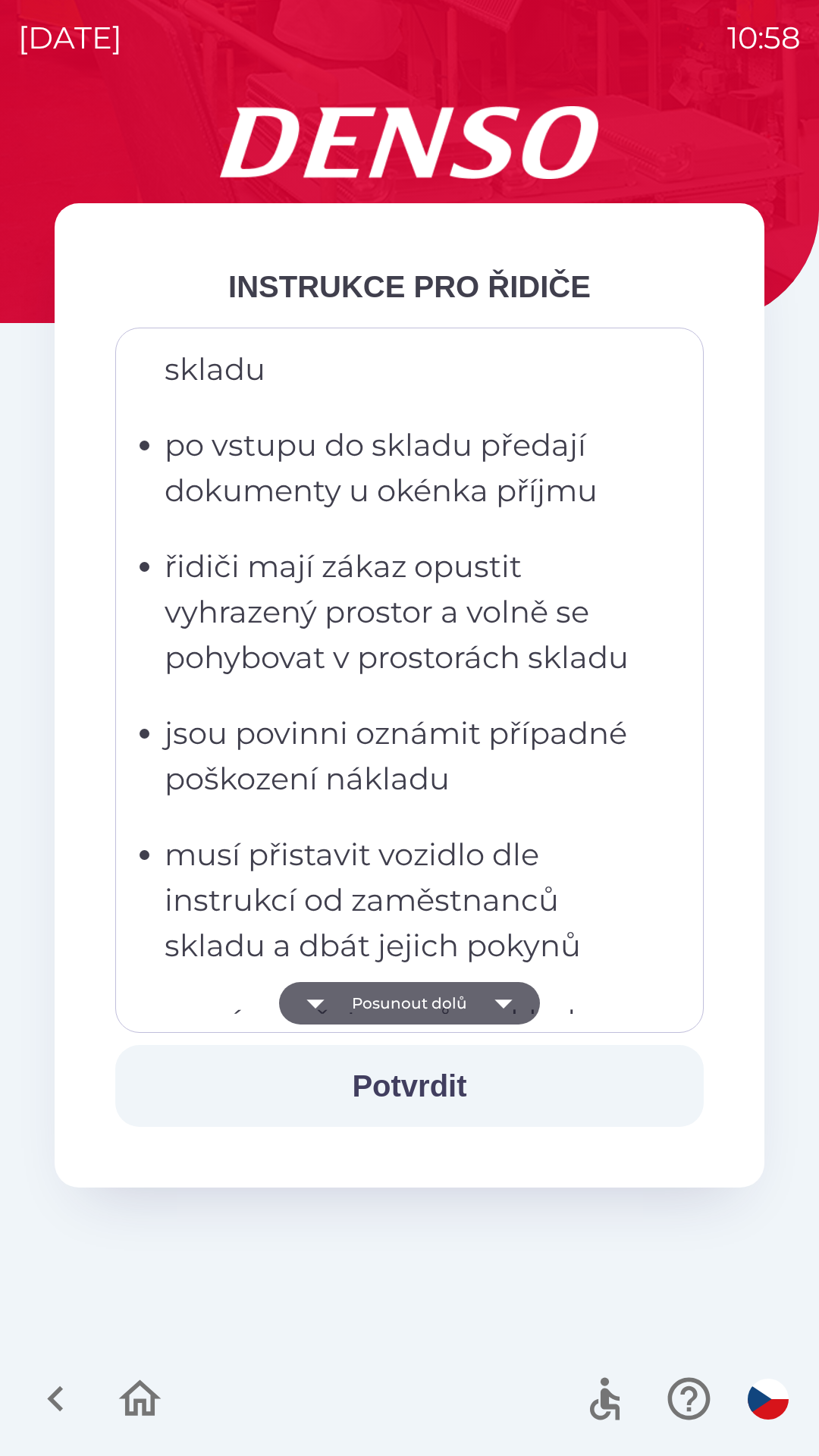
click at [498, 1004] on icon "button" at bounding box center [503, 1004] width 18 height 9
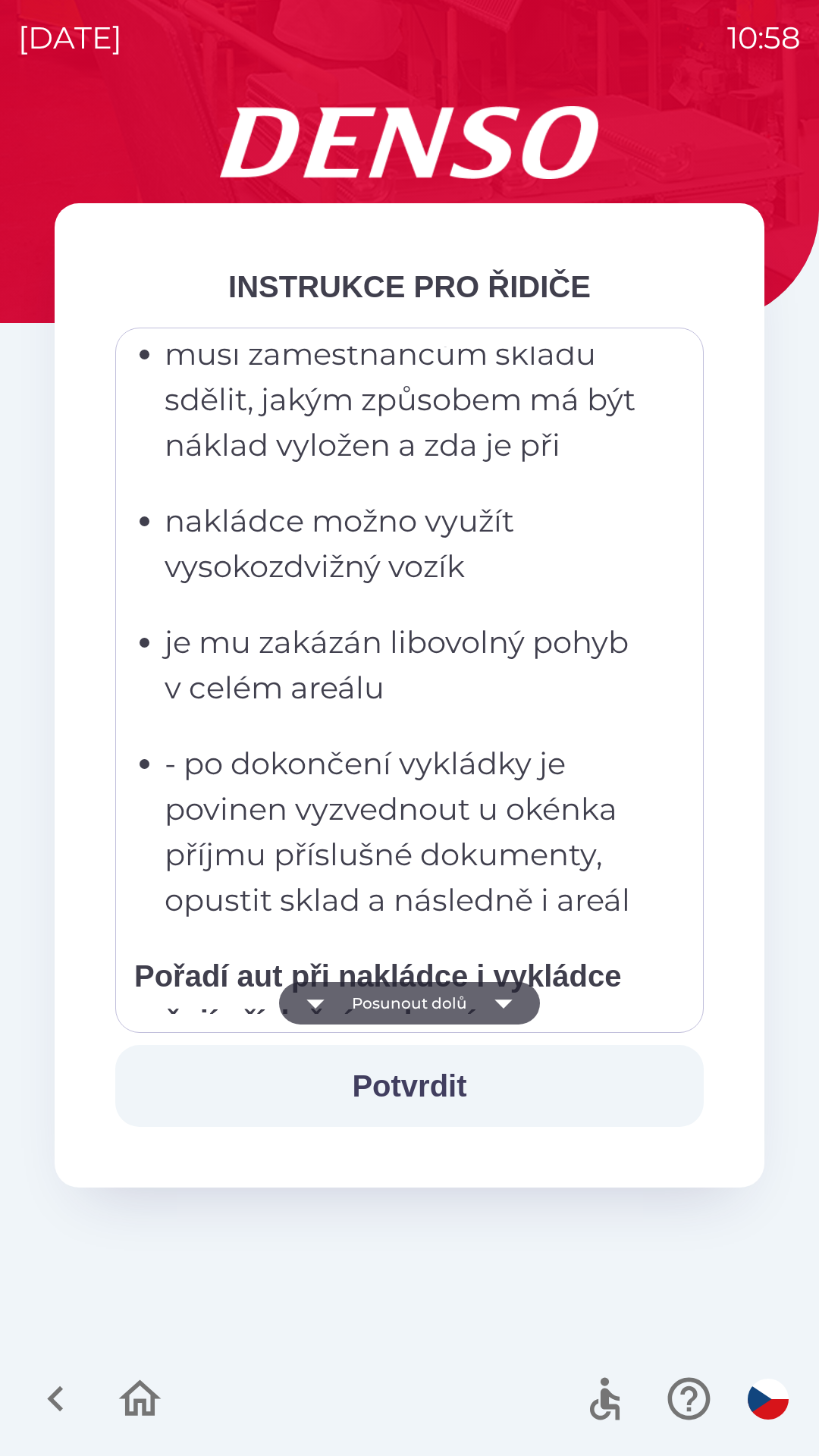
click at [499, 995] on icon "button" at bounding box center [503, 1003] width 42 height 42
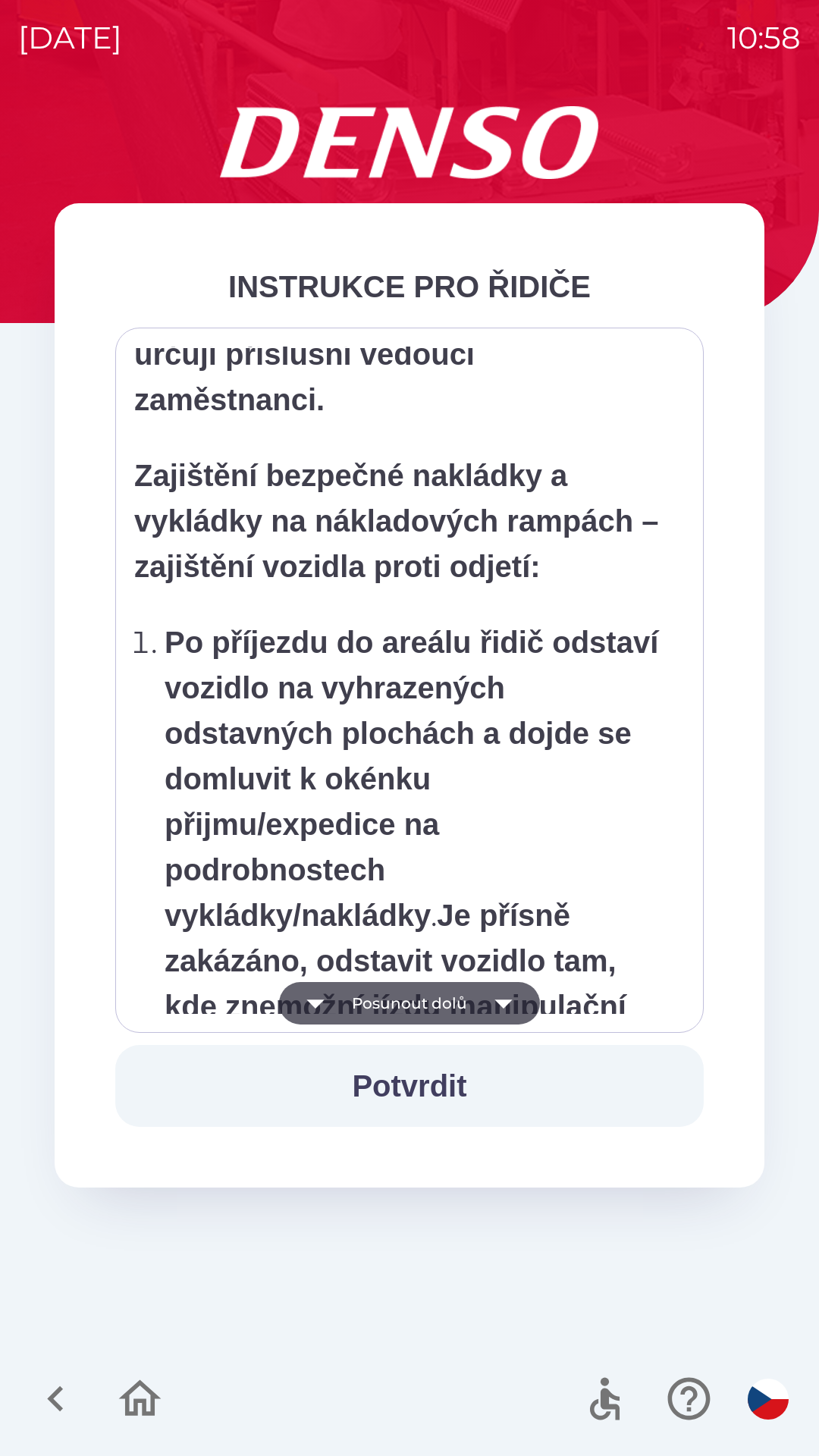
click at [483, 1000] on icon "button" at bounding box center [503, 1003] width 42 height 42
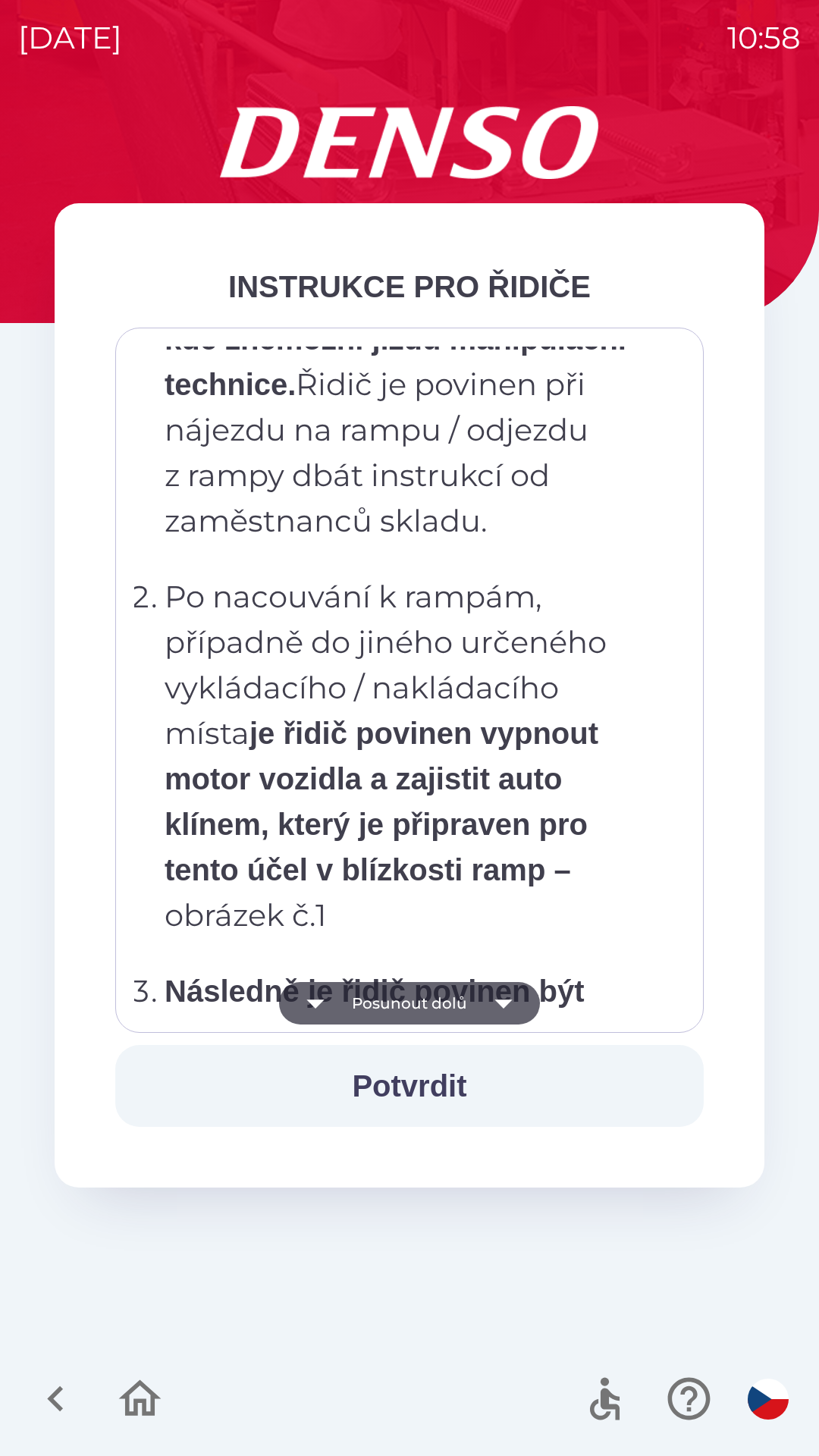
click at [484, 1000] on icon "button" at bounding box center [503, 1003] width 42 height 42
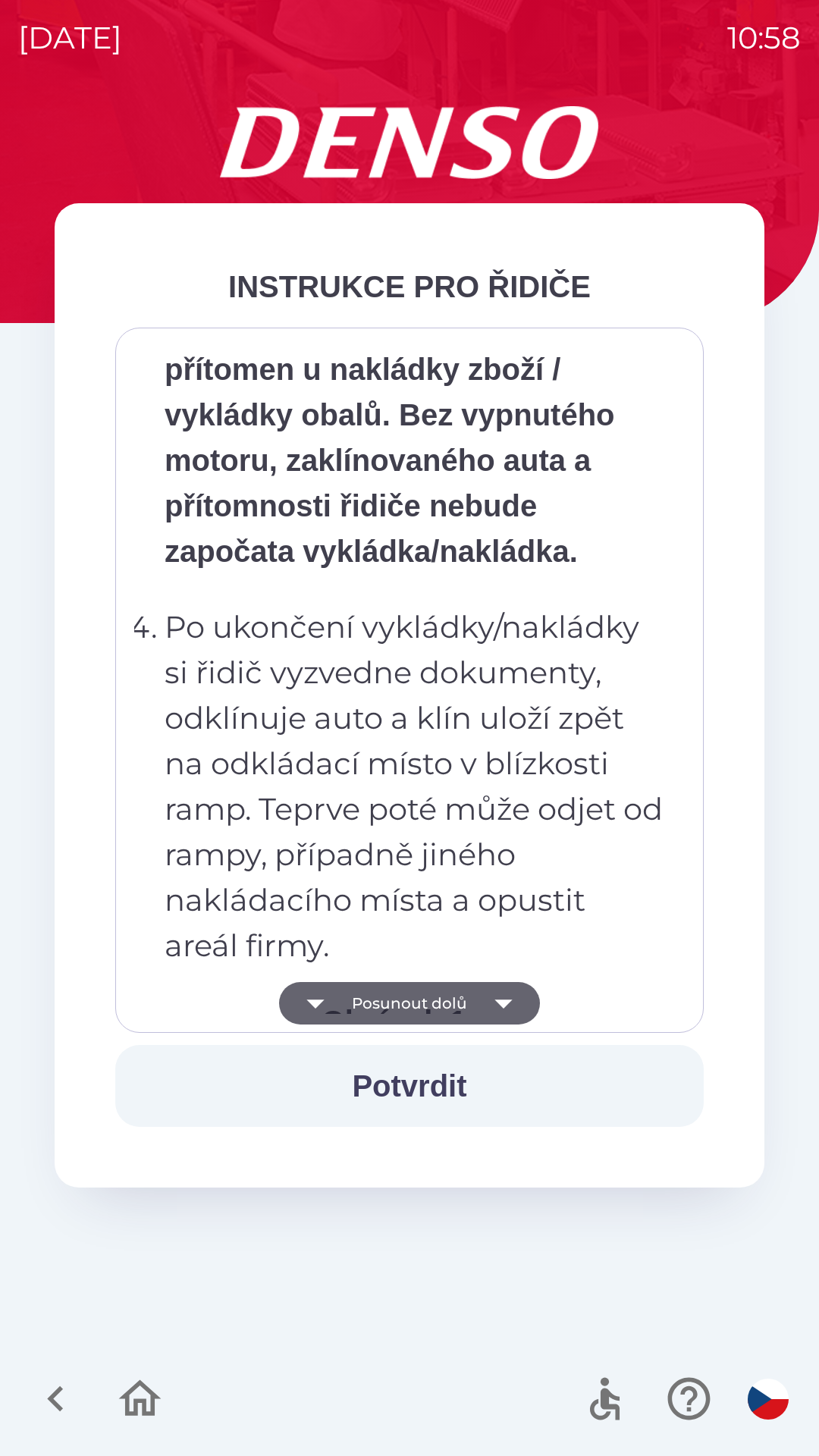
click at [491, 994] on icon "button" at bounding box center [503, 1003] width 42 height 42
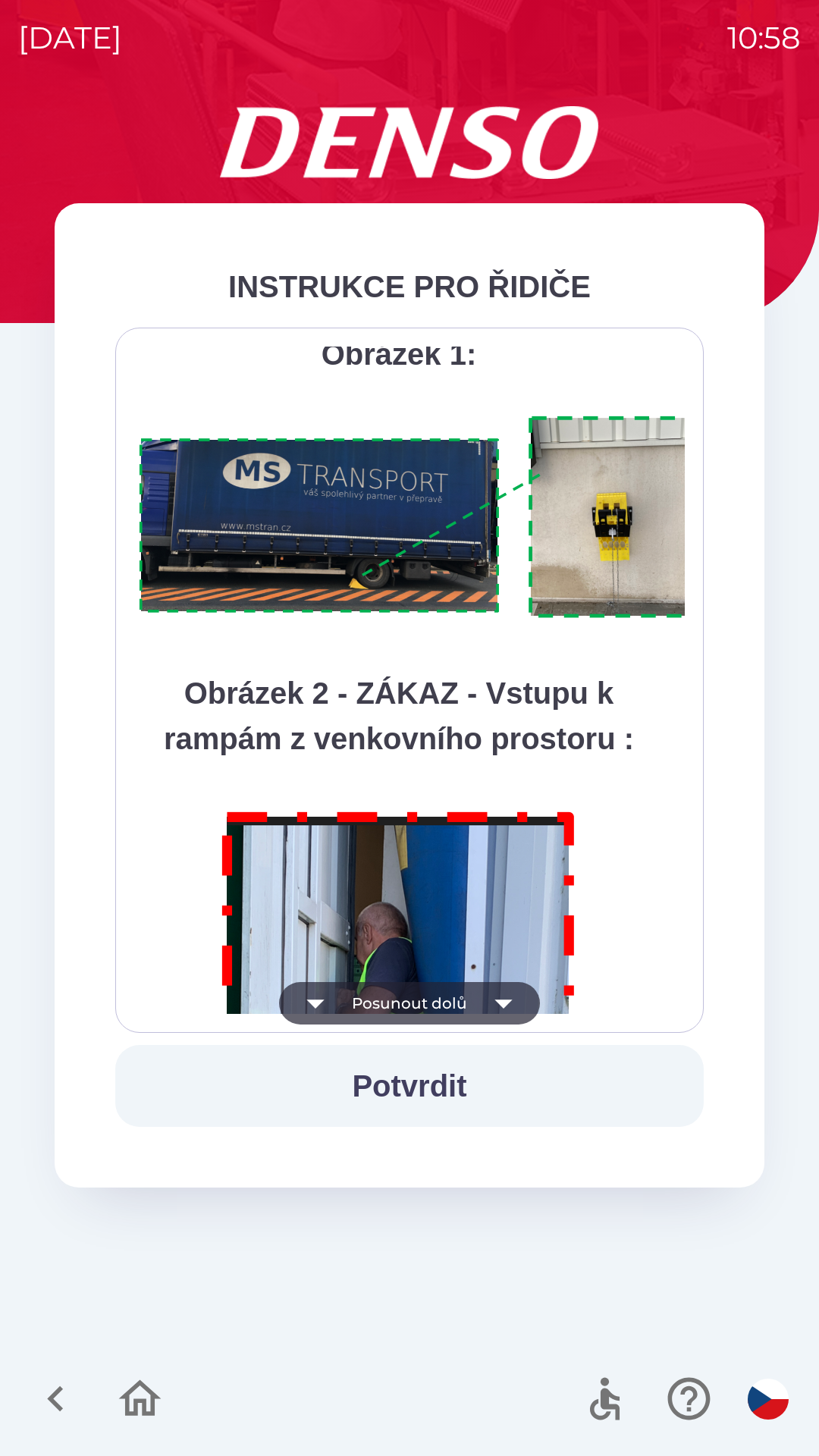
click at [493, 1000] on icon "button" at bounding box center [503, 1003] width 42 height 42
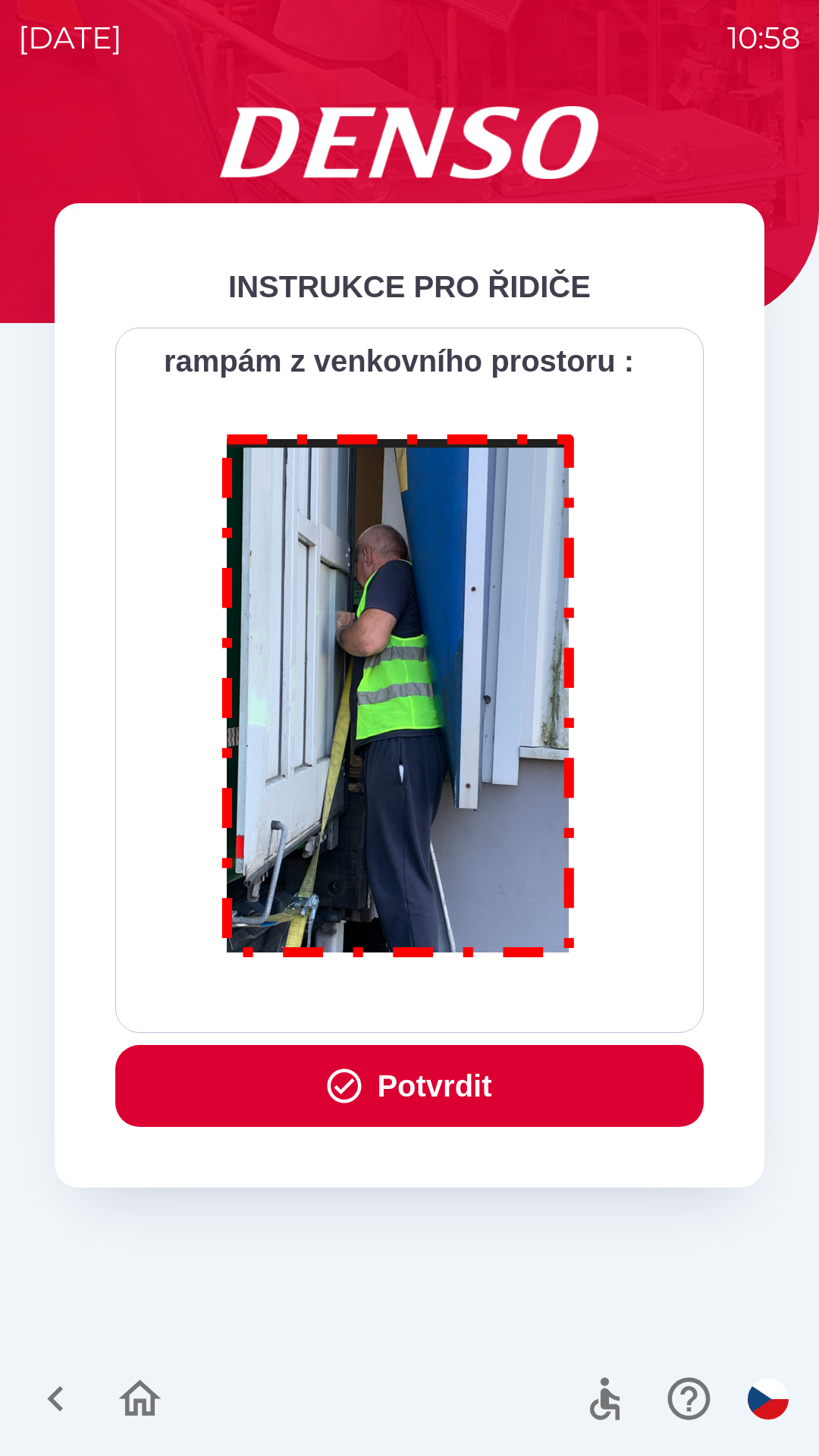
click at [496, 1005] on div "Všichni řidiči přijíždějící do skladu firmy DENSO CZECH s.r.o. jsou po průjezdu…" at bounding box center [409, 680] width 550 height 667
click at [499, 993] on div "Všichni řidiči přijíždějící do skladu firmy DENSO CZECH s.r.o. jsou po průjezdu…" at bounding box center [409, 680] width 550 height 667
click at [446, 1077] on button "Potvrdit" at bounding box center [409, 1085] width 589 height 81
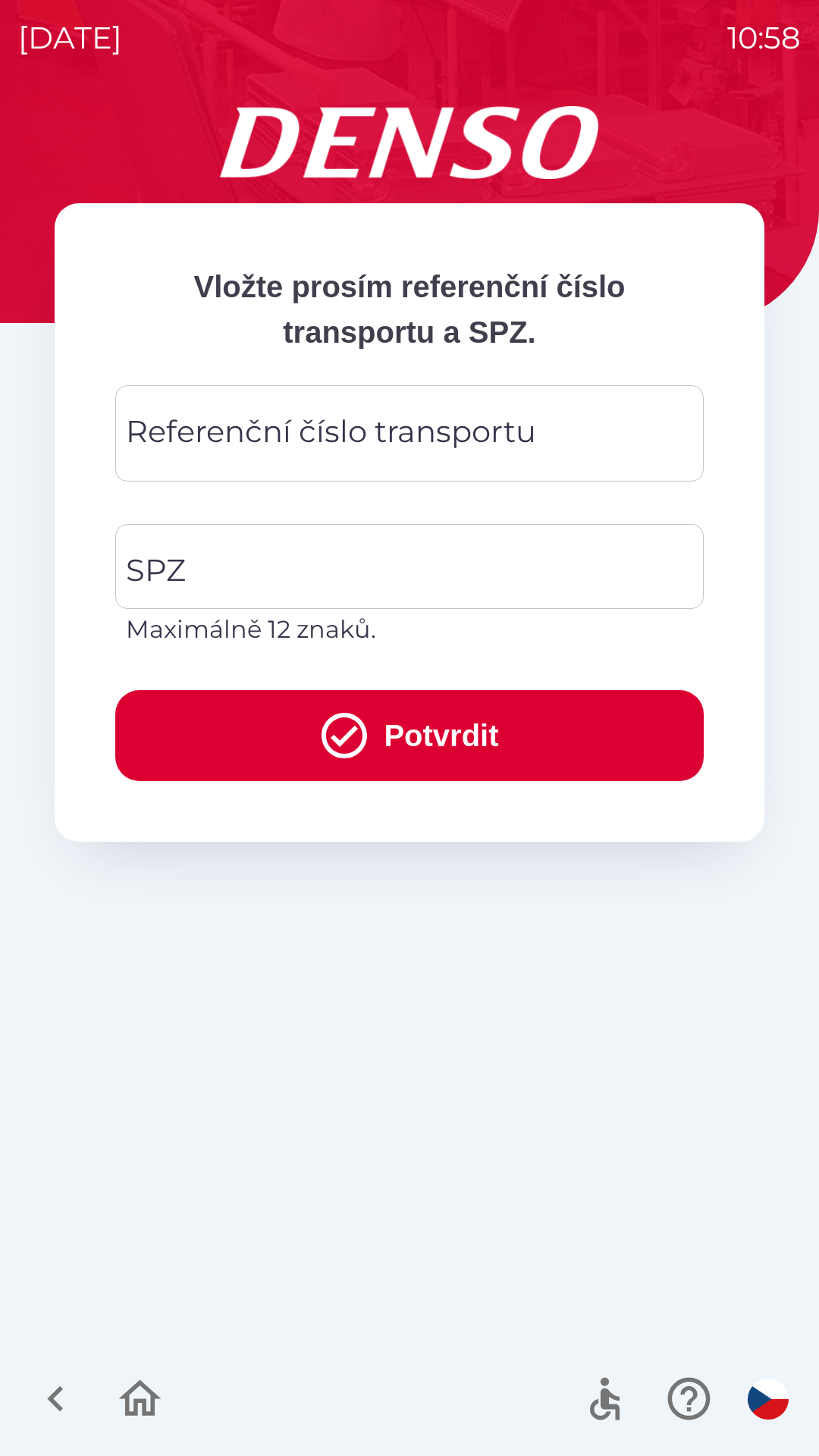
click at [353, 442] on div "Referenční číslo transportu Referenční číslo transportu" at bounding box center [409, 434] width 589 height 96
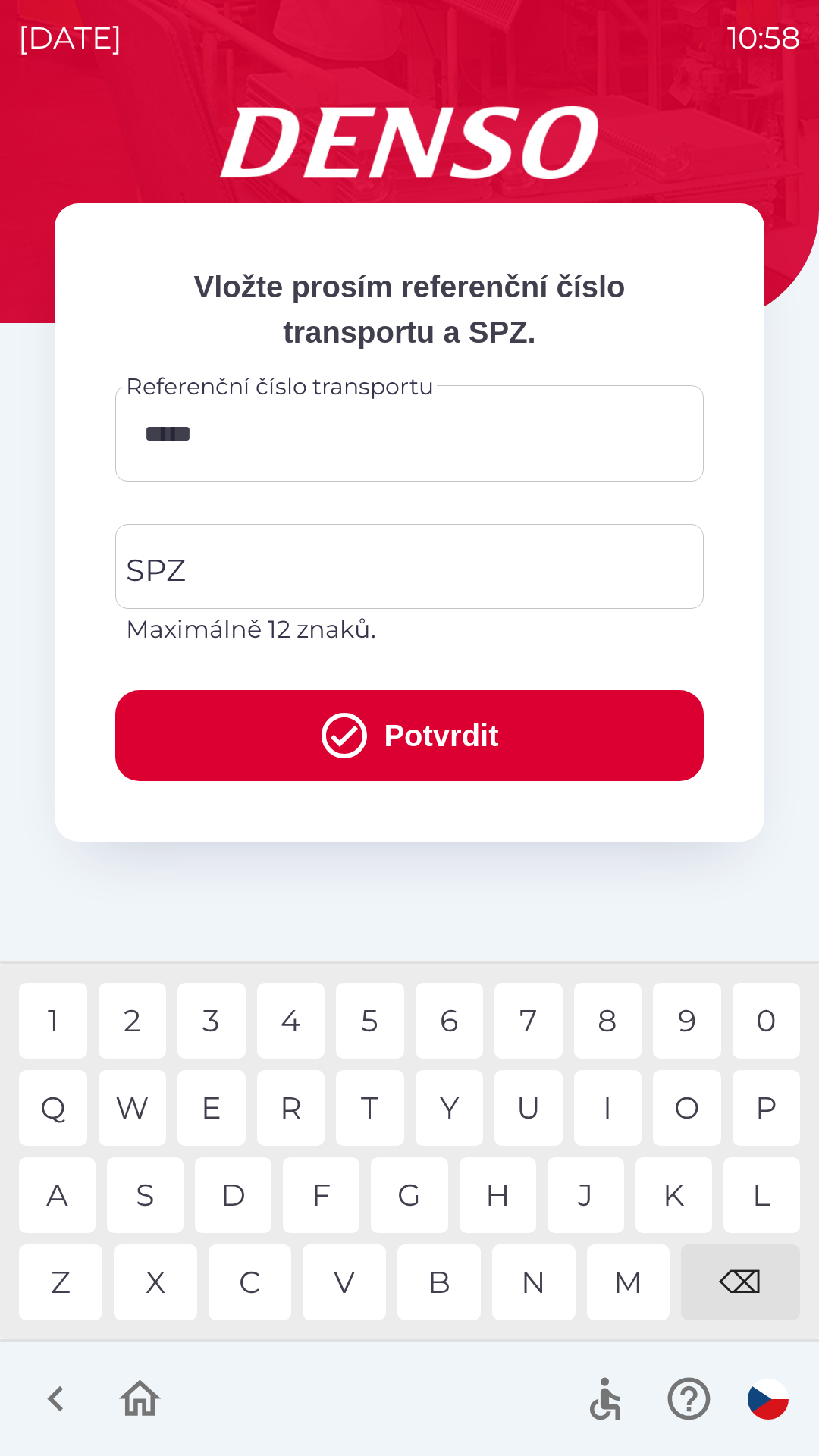
click at [615, 1013] on div "8" at bounding box center [608, 1020] width 69 height 76
type input "*******"
click at [349, 573] on input "SPZ" at bounding box center [397, 566] width 552 height 72
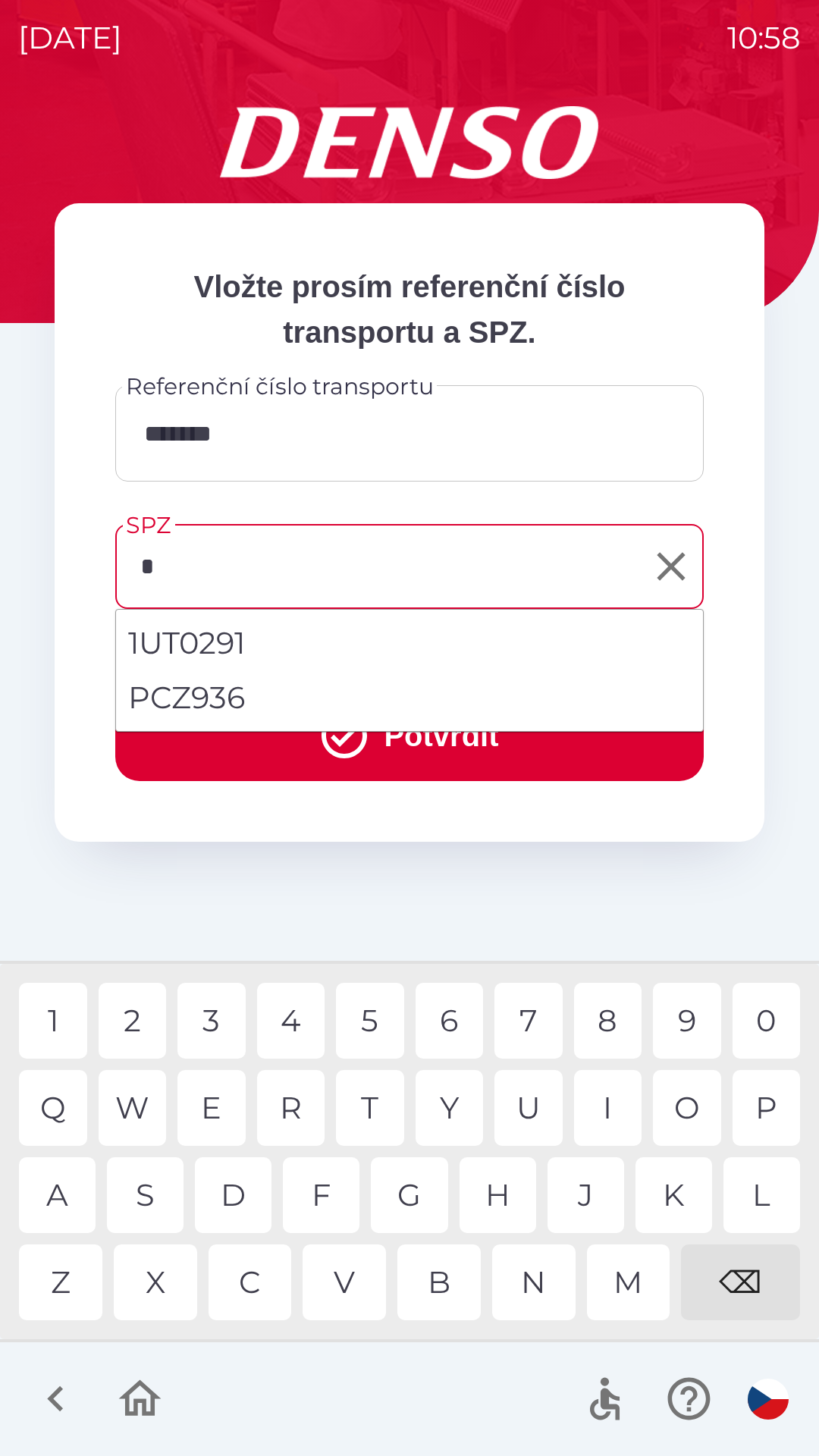
click at [686, 1008] on div "9" at bounding box center [688, 1020] width 69 height 76
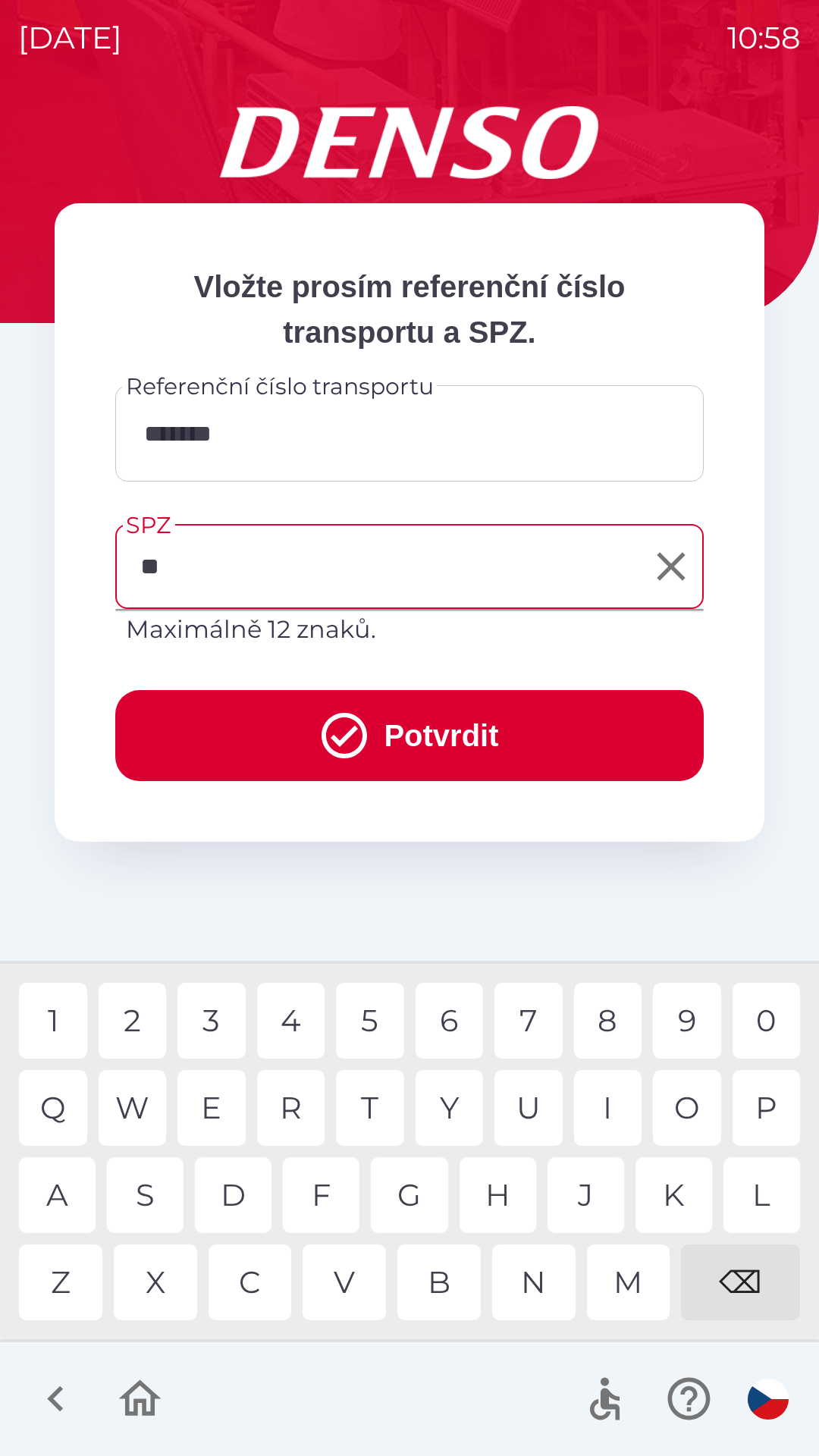
click at [78, 1187] on div "A" at bounding box center [57, 1195] width 77 height 76
click at [227, 988] on div "3" at bounding box center [212, 1020] width 69 height 76
click at [292, 1004] on div "4" at bounding box center [291, 1020] width 69 height 76
type input "*******"
click at [469, 714] on button "Potvrdit" at bounding box center [409, 735] width 589 height 91
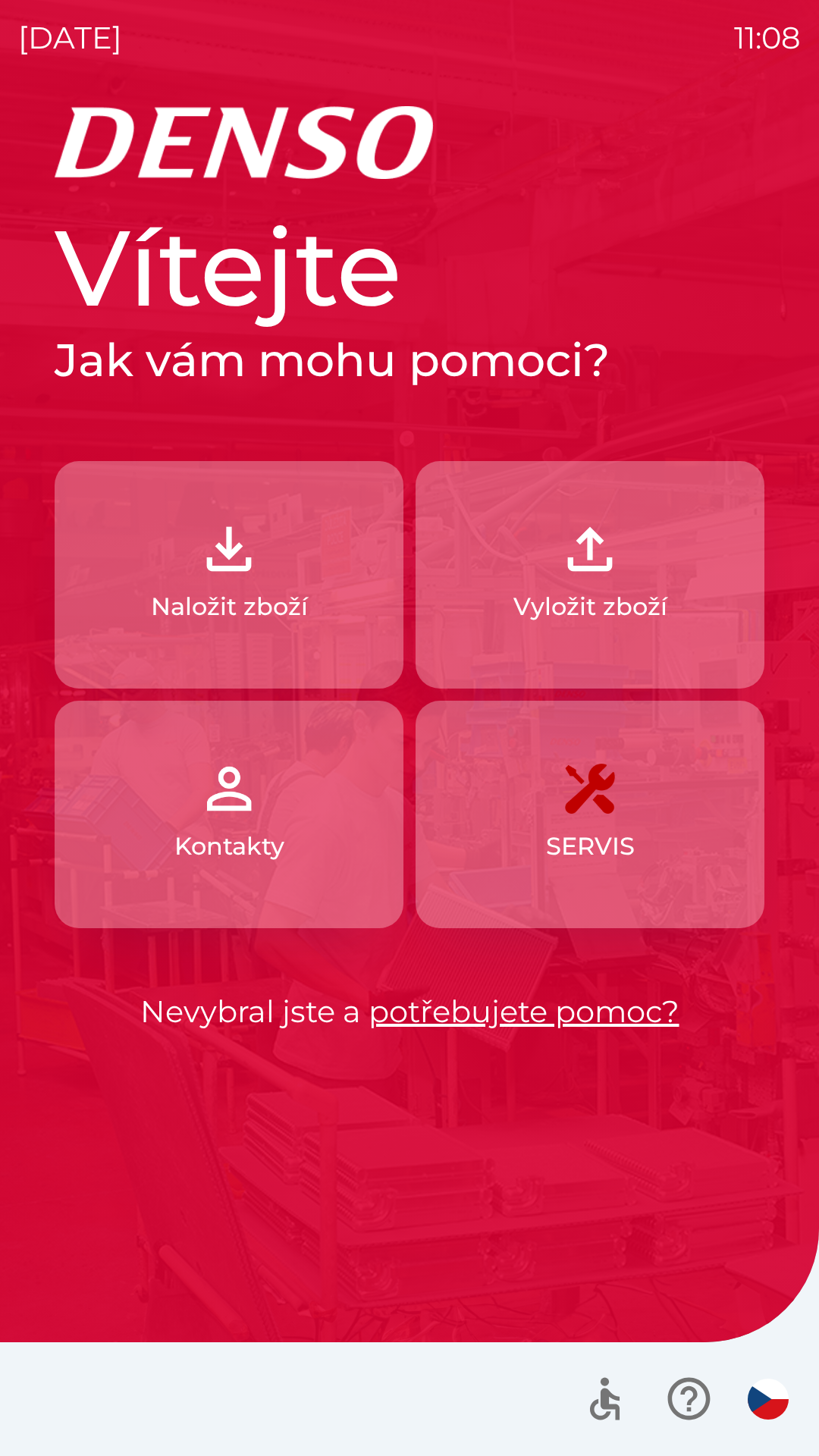
click at [573, 553] on img "button" at bounding box center [589, 549] width 67 height 67
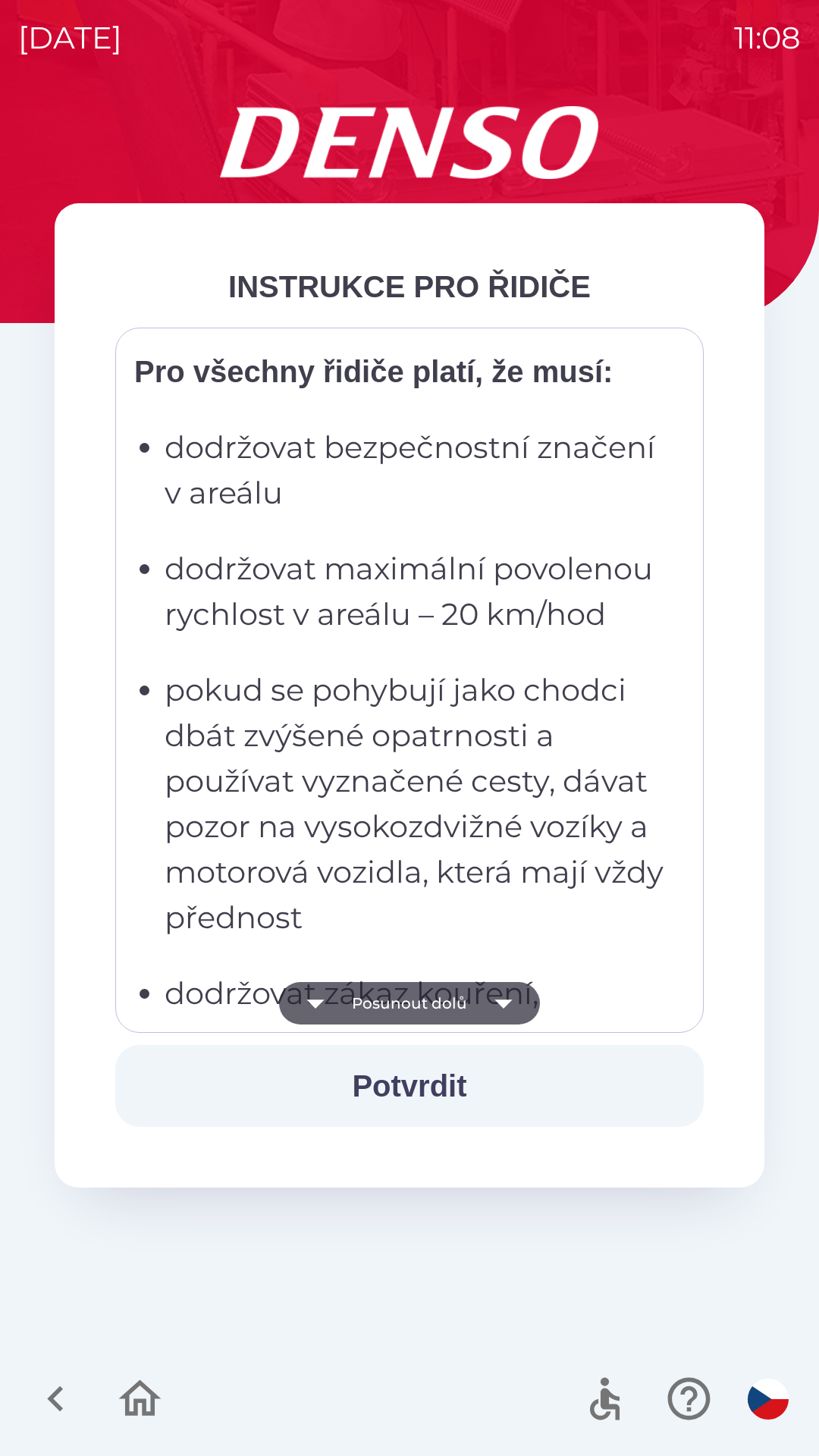
click at [396, 704] on p "pokud se pohybují jako chodci dbát zvýšené opatrnosti a používat vyznačené cest…" at bounding box center [414, 804] width 499 height 273
click at [404, 757] on p "pokud se pohybují jako chodci dbát zvýšené opatrnosti a používat vyznačené cest…" at bounding box center [414, 804] width 499 height 273
click at [433, 649] on ul "dodržovat bezpečnostní značení v areálu dodržovat maximální povolenou rychlost …" at bounding box center [399, 1039] width 530 height 1228
click at [486, 522] on ul "dodržovat bezpečnostní značení v areálu dodržovat maximální povolenou rychlost …" at bounding box center [399, 1039] width 530 height 1228
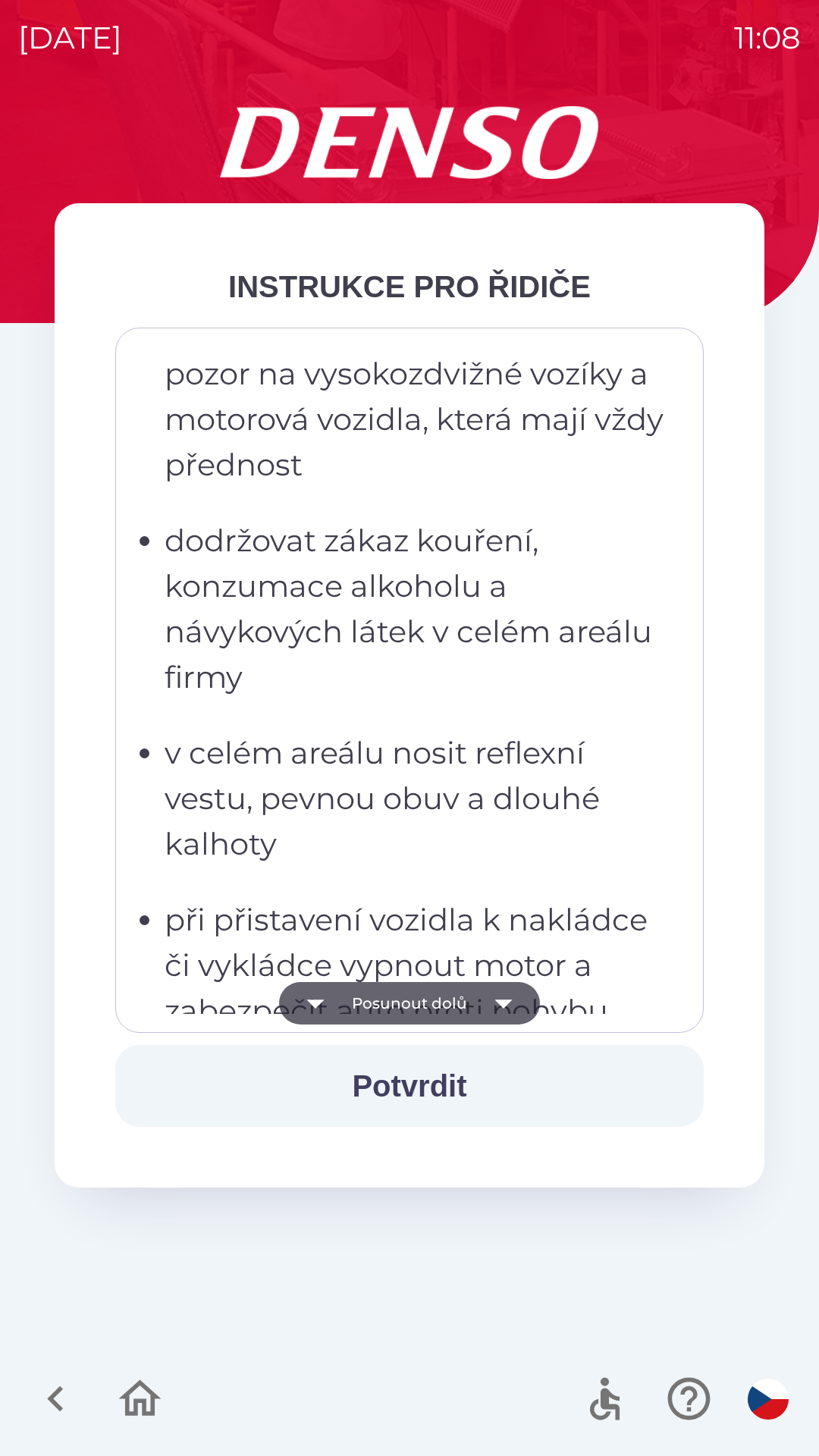
click at [420, 730] on p "v celém areálu nosit reflexní vestu, pevnou obuv a dlouhé kalhoty" at bounding box center [414, 798] width 499 height 136
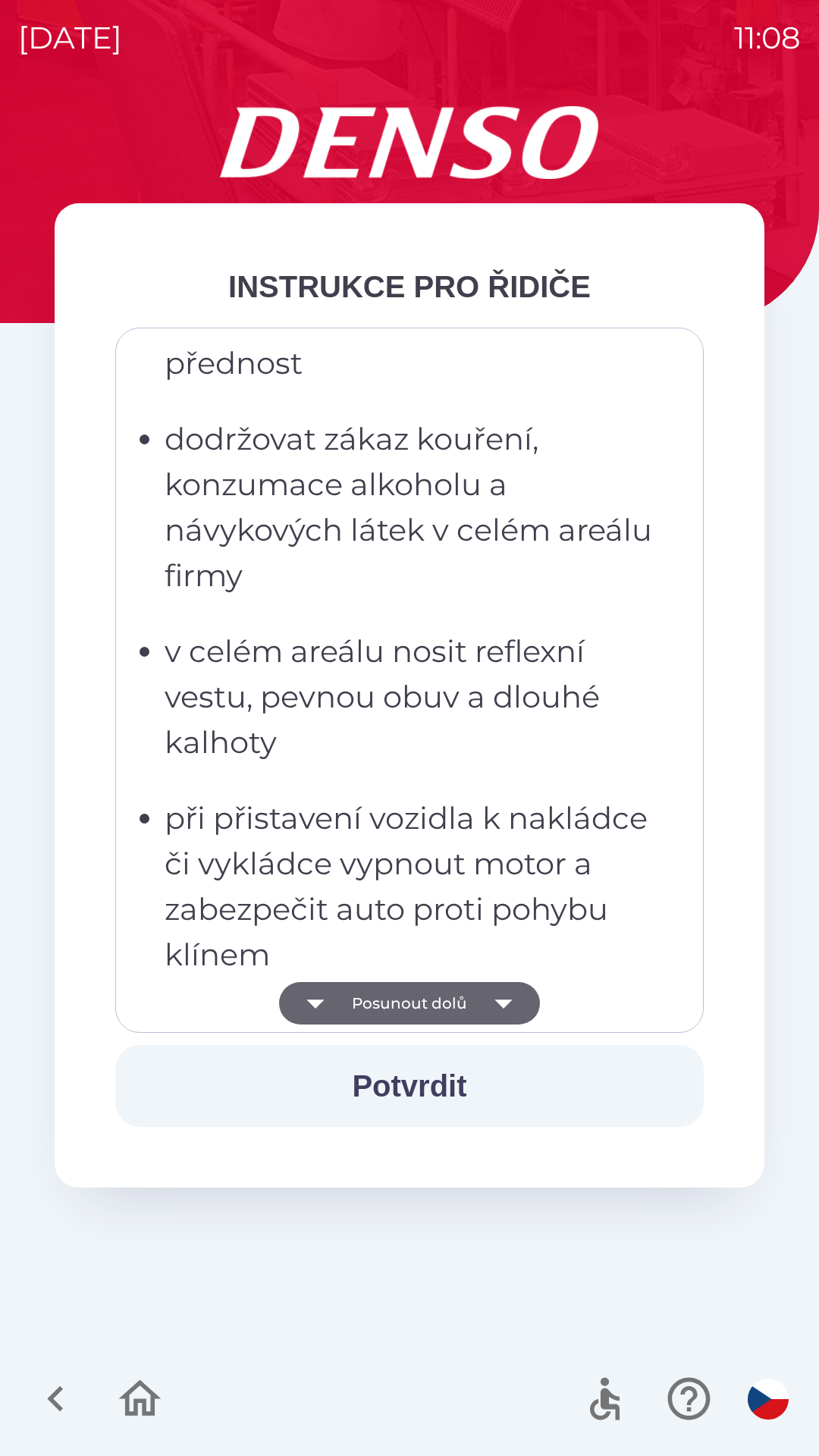
click at [460, 551] on p "dodržovat zákaz kouření, konzumace alkoholu a návykových látek v celém areálu f…" at bounding box center [414, 507] width 499 height 182
click at [408, 817] on p "při přistavení vozidla k nakládce či vykládce vypnout motor a zabezpečit auto p…" at bounding box center [414, 887] width 499 height 182
click at [424, 720] on p "v celém areálu nosit reflexní vestu, pevnou obuv a dlouhé kalhoty" at bounding box center [414, 697] width 499 height 136
click at [465, 595] on p "dodržovat zákaz kouření, konzumace alkoholu a návykových látek v celém areálu f…" at bounding box center [414, 507] width 499 height 182
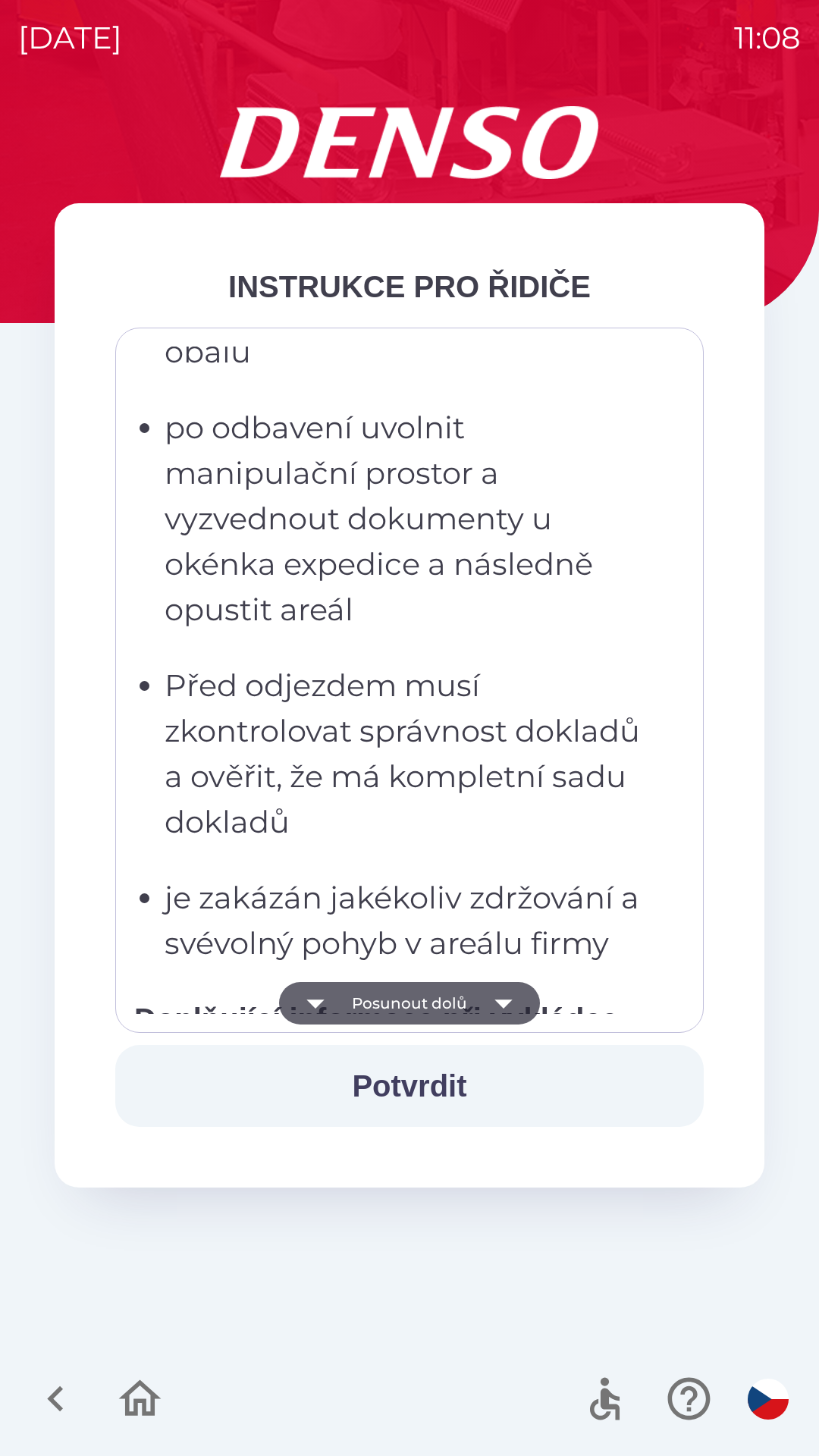
click at [428, 1239] on p "po vstupu do skladu předají dokumenty u okénka příjmu" at bounding box center [414, 1284] width 499 height 91
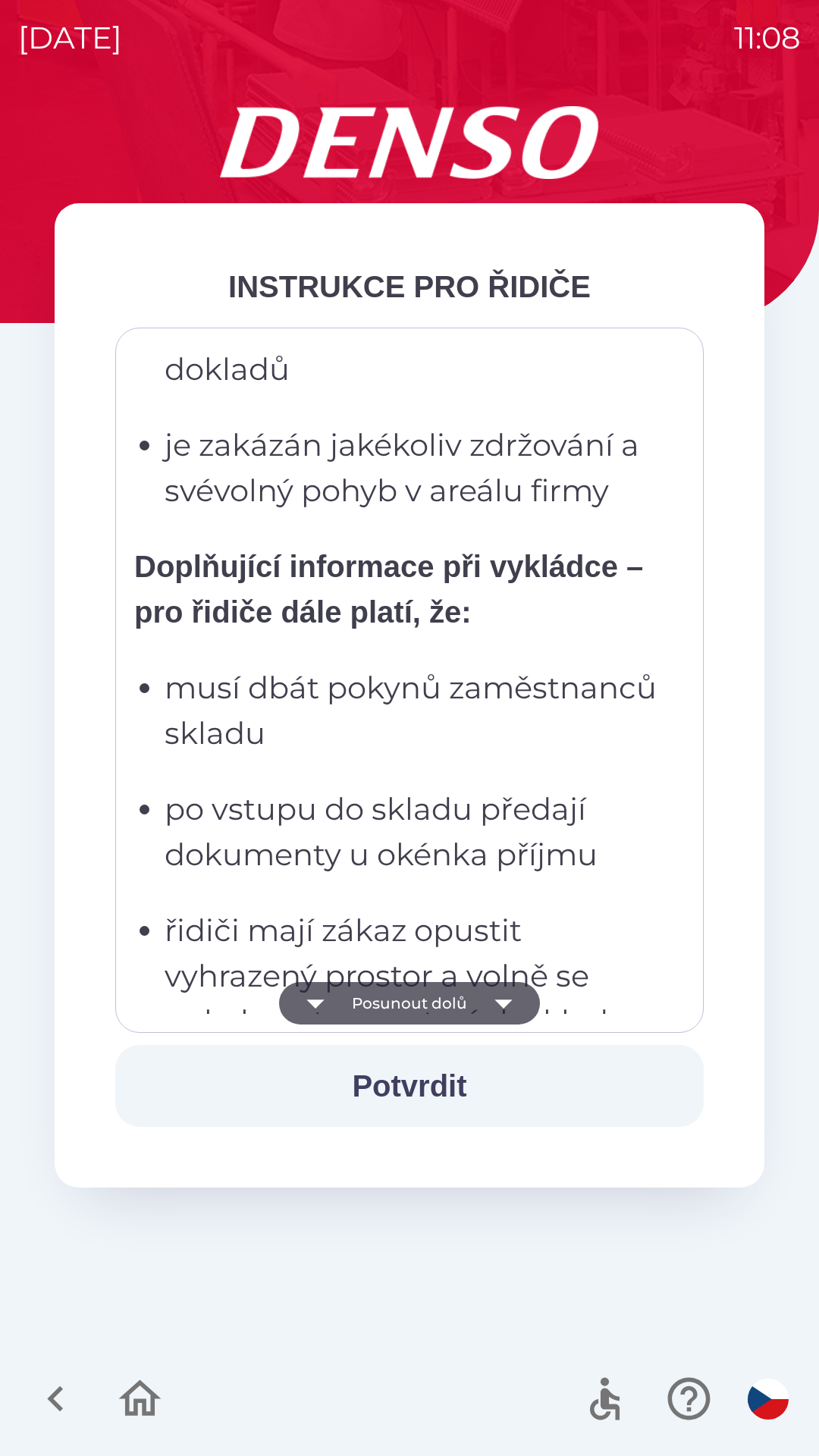
click at [451, 738] on p "musí dbát pokynů zaměstnanců skladu" at bounding box center [414, 710] width 499 height 91
click at [490, 610] on strong "Doplňující informace při vykládce – pro řidiče dále platí, že:" at bounding box center [388, 589] width 509 height 78
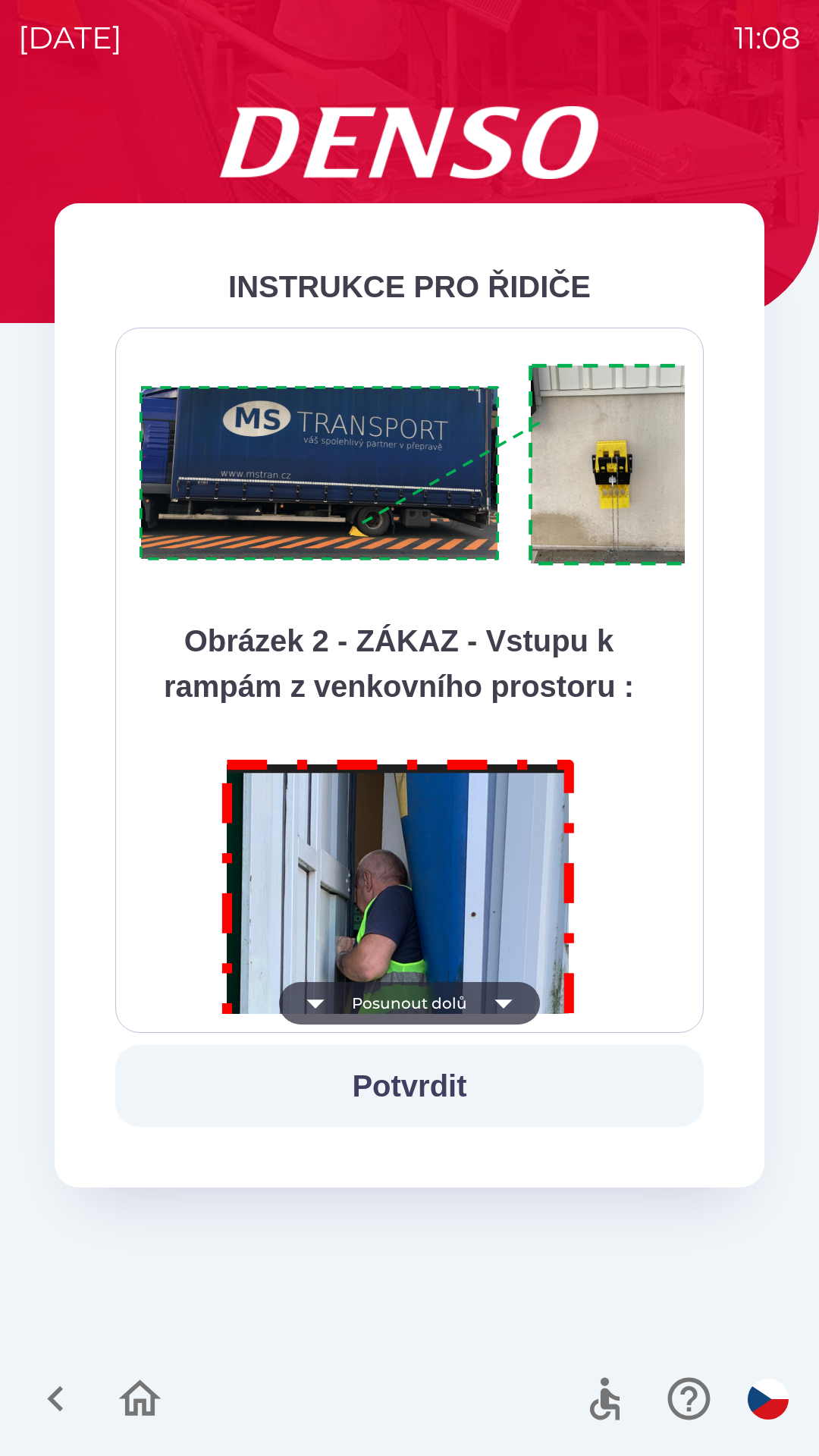
scroll to position [8523, 0]
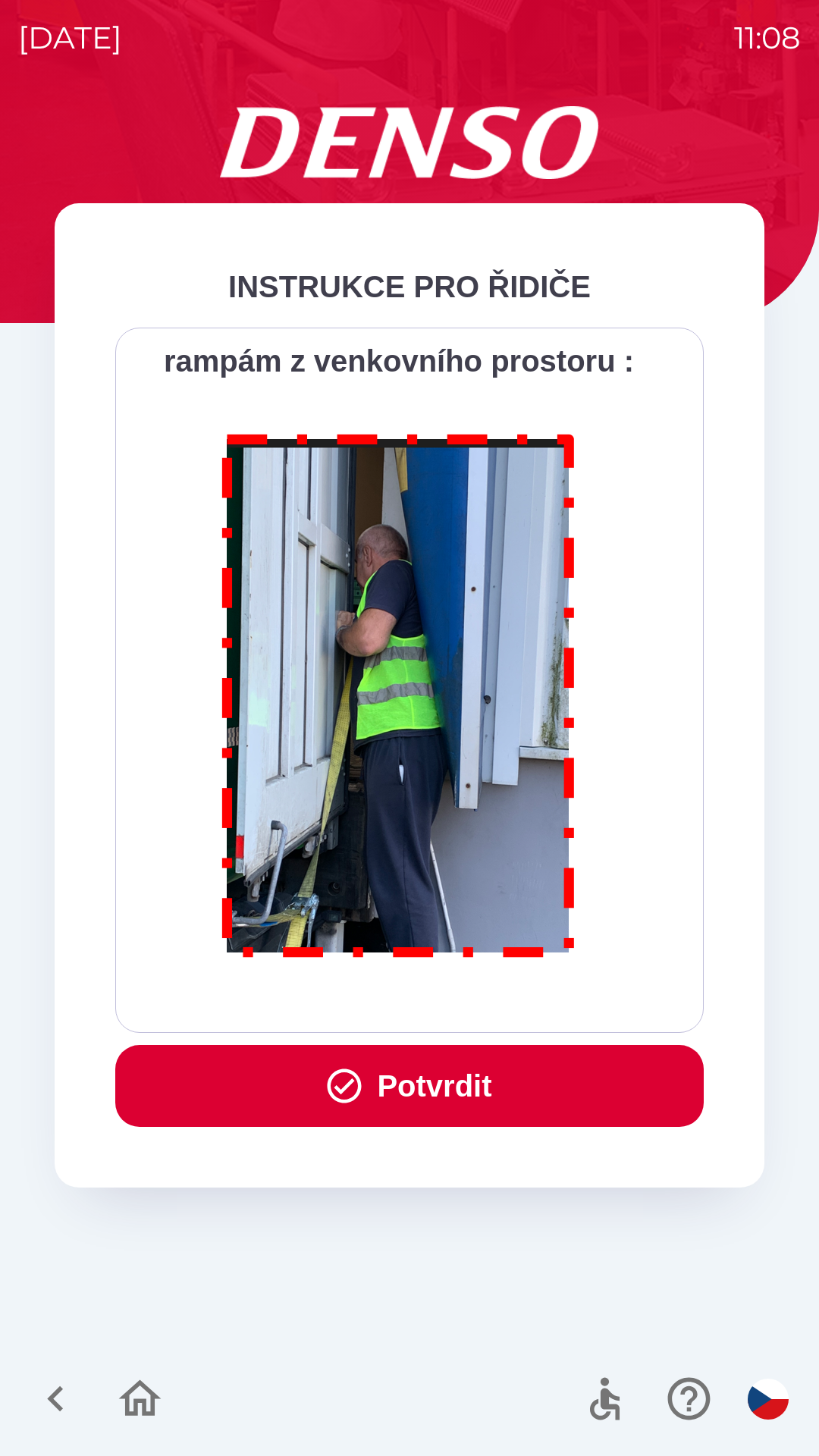
click at [452, 1096] on button "Potvrdit" at bounding box center [409, 1085] width 589 height 81
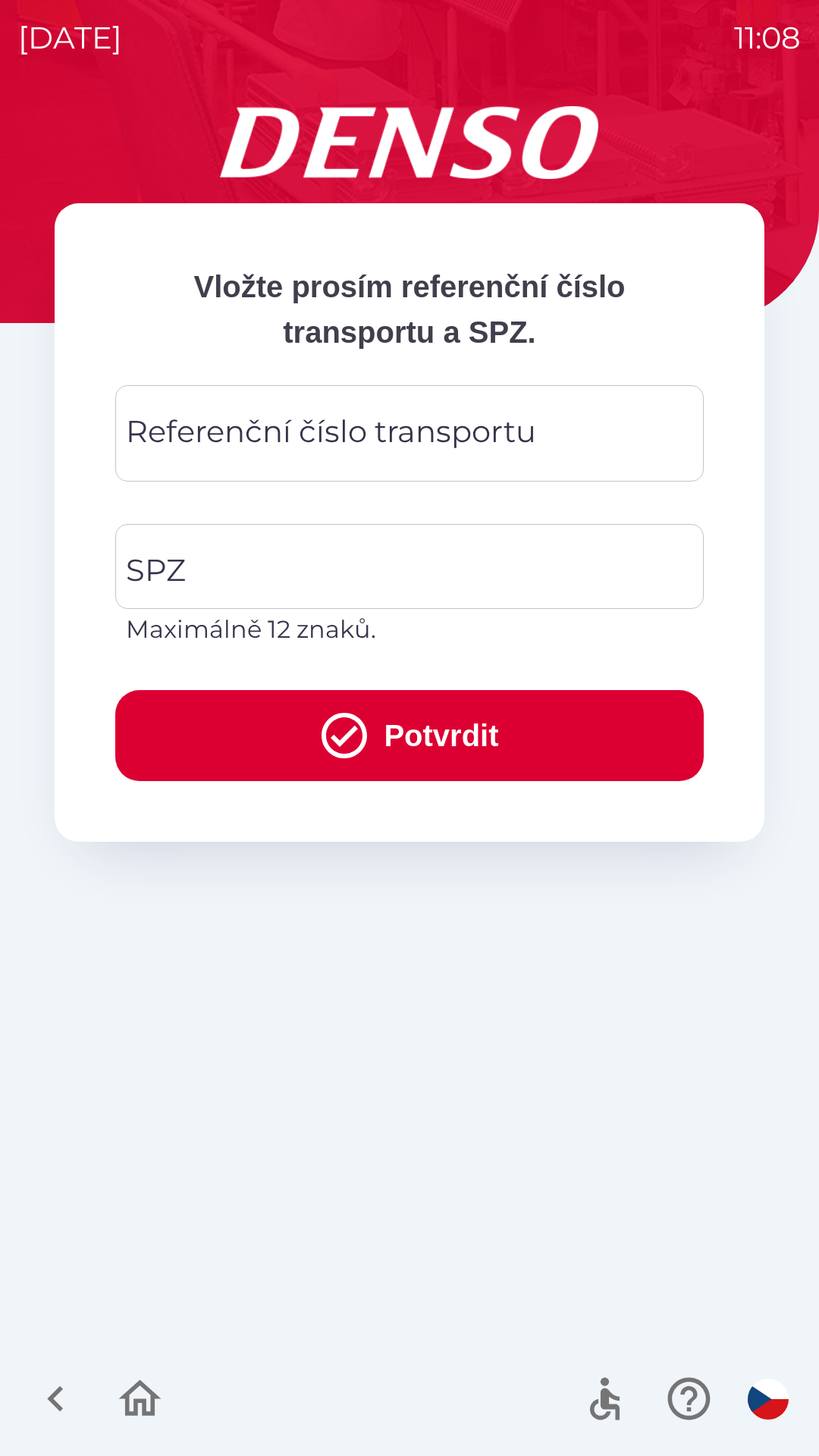
click at [435, 423] on div "Referenční číslo transportu Referenční číslo transportu" at bounding box center [409, 434] width 589 height 96
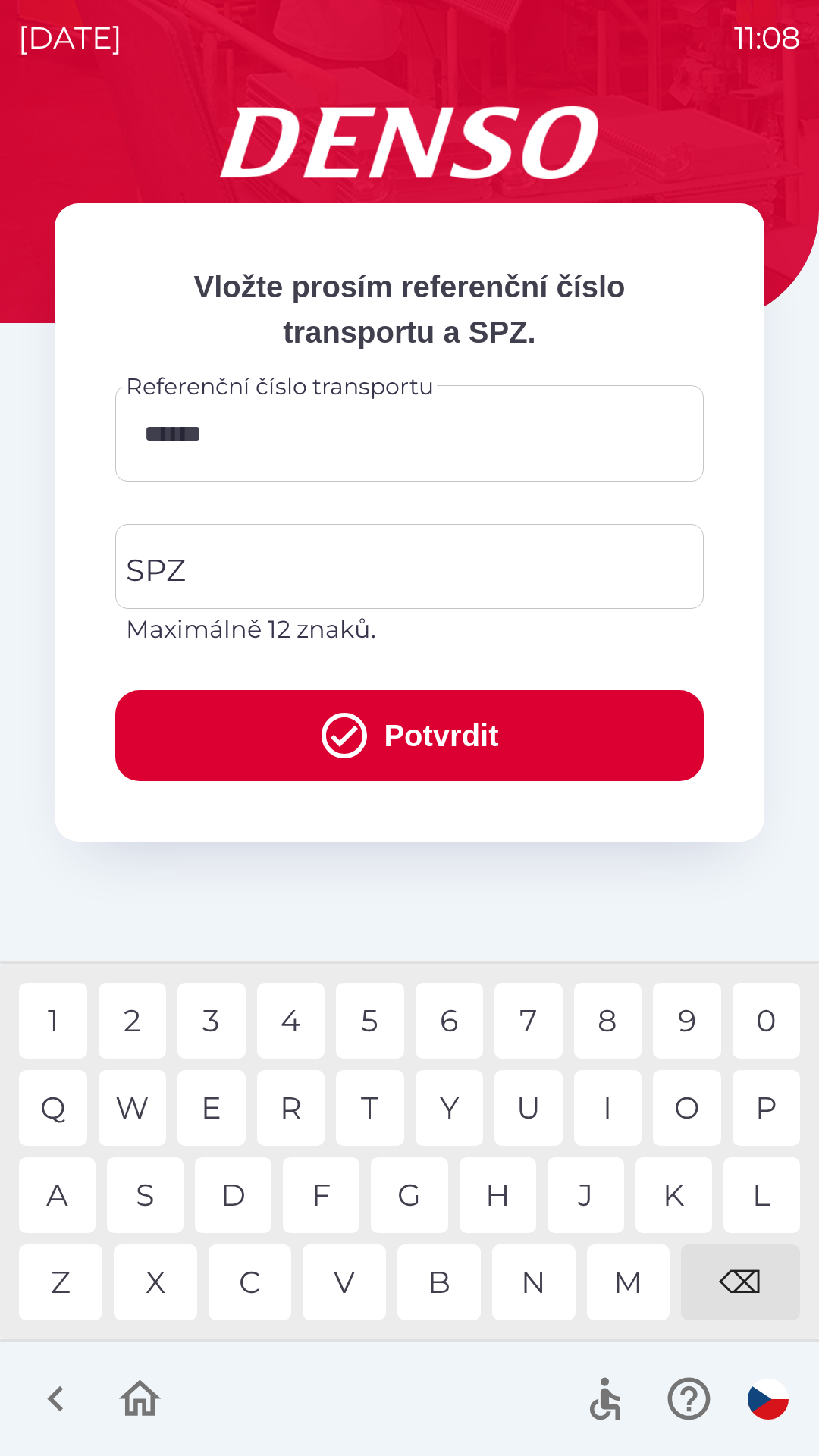
type input "*******"
click at [533, 994] on div "7" at bounding box center [529, 1020] width 69 height 76
click at [311, 548] on input "SPZ" at bounding box center [397, 566] width 552 height 72
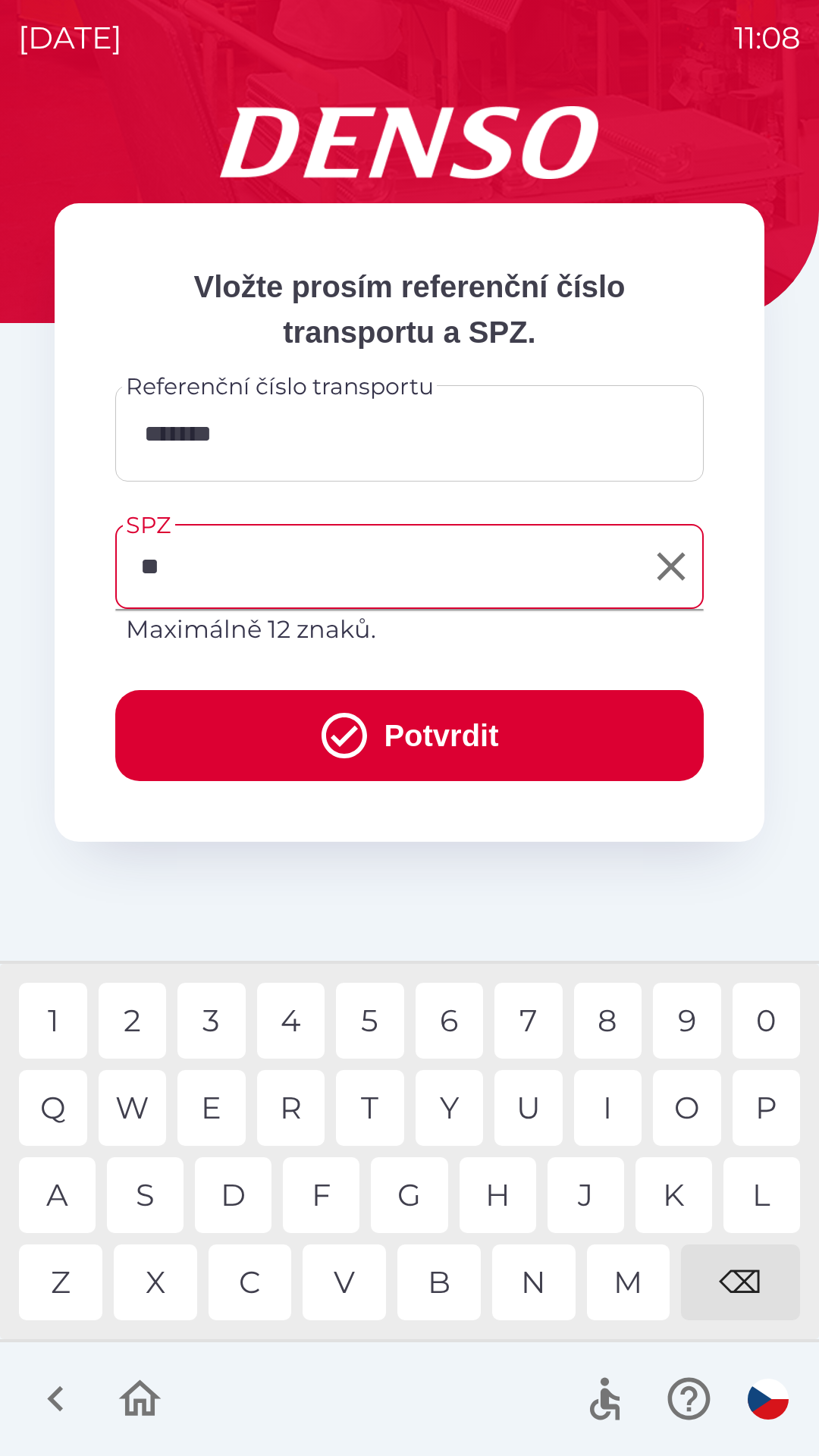
click at [591, 1177] on div "J" at bounding box center [586, 1195] width 77 height 76
click at [452, 1013] on div "6" at bounding box center [450, 1020] width 69 height 76
type input "*******"
click at [426, 706] on button "Potvrdit" at bounding box center [409, 735] width 589 height 91
